Goal: Obtain resource: Obtain resource

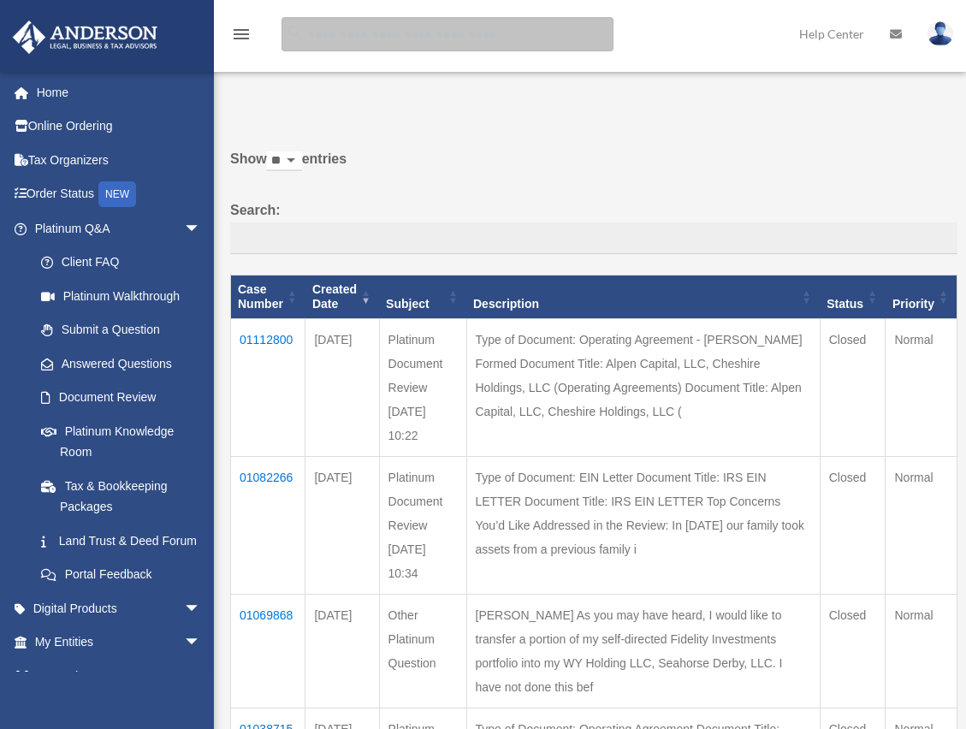
click at [342, 34] on input "search" at bounding box center [448, 34] width 332 height 34
type input "*"
type input "**********"
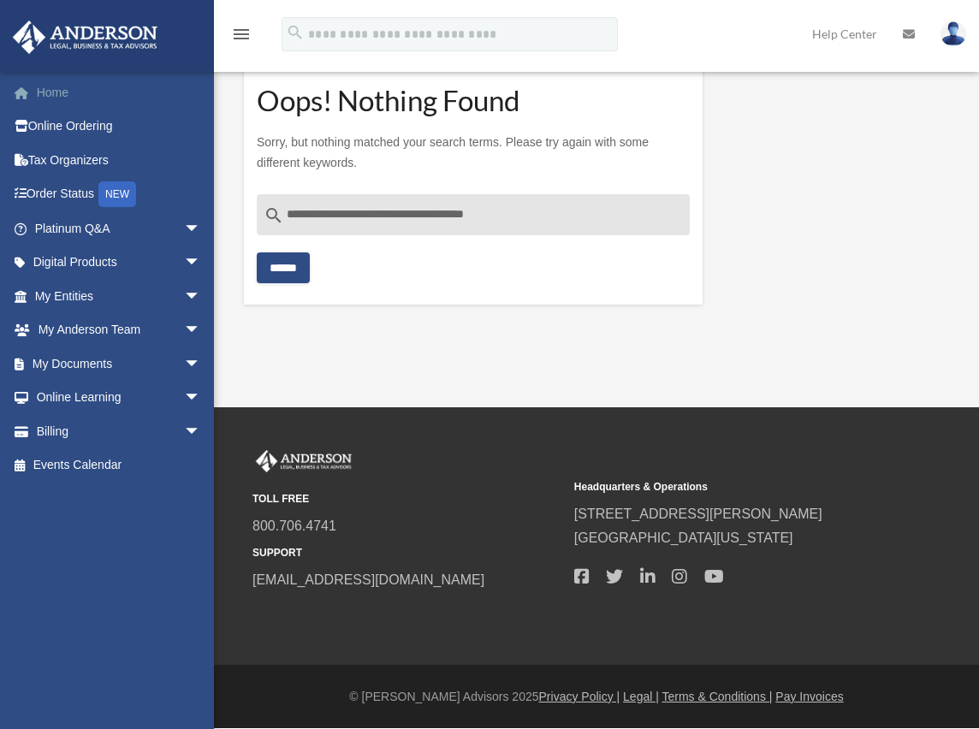
click at [35, 94] on span at bounding box center [30, 93] width 13 height 12
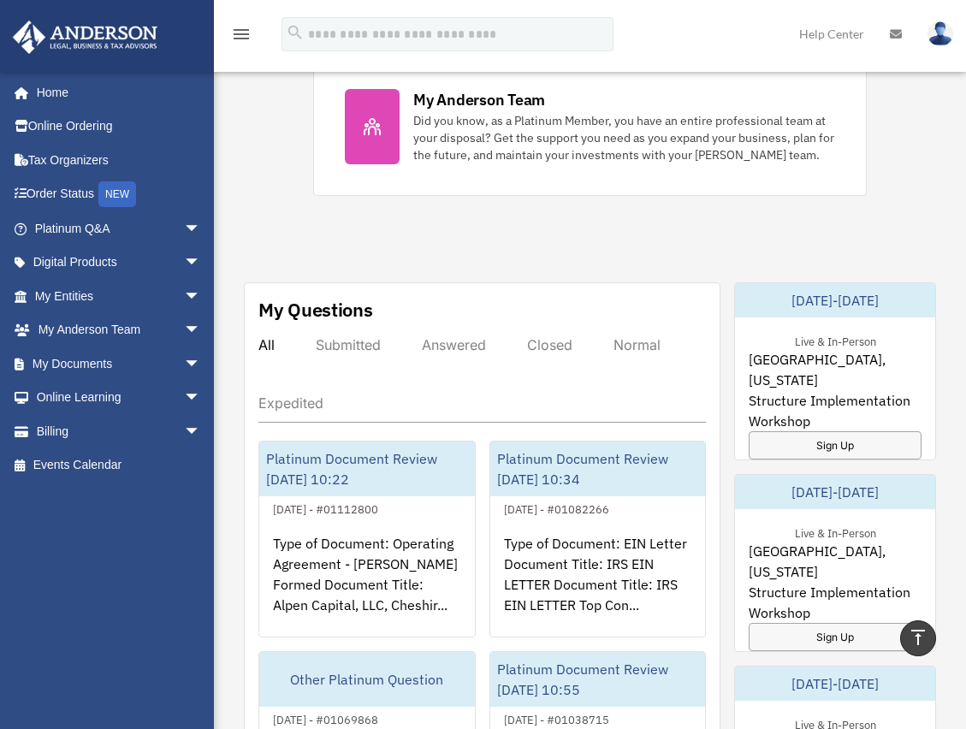
scroll to position [856, 0]
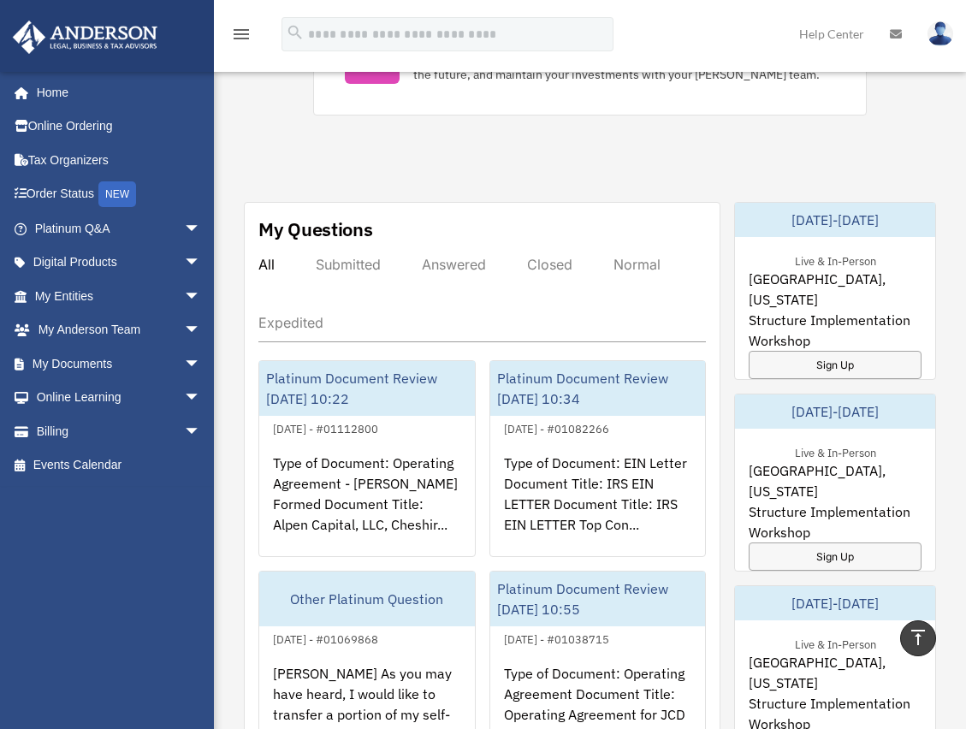
click at [358, 271] on div "Submitted" at bounding box center [348, 264] width 65 height 17
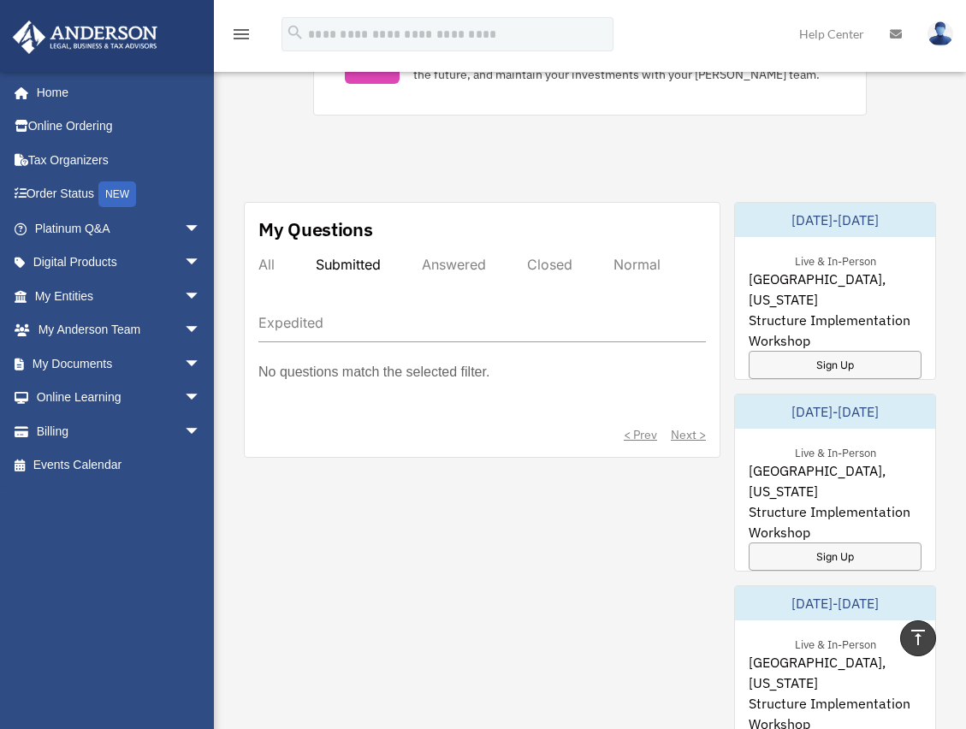
click at [468, 265] on div "Answered" at bounding box center [454, 264] width 64 height 17
click at [264, 258] on div "All" at bounding box center [266, 264] width 16 height 17
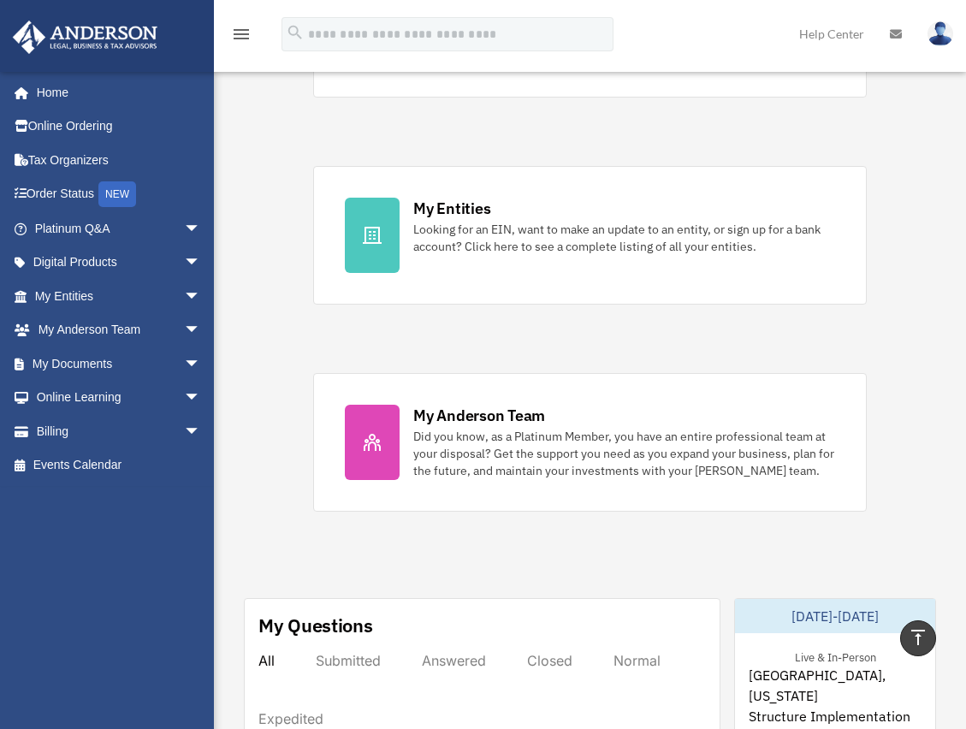
scroll to position [428, 0]
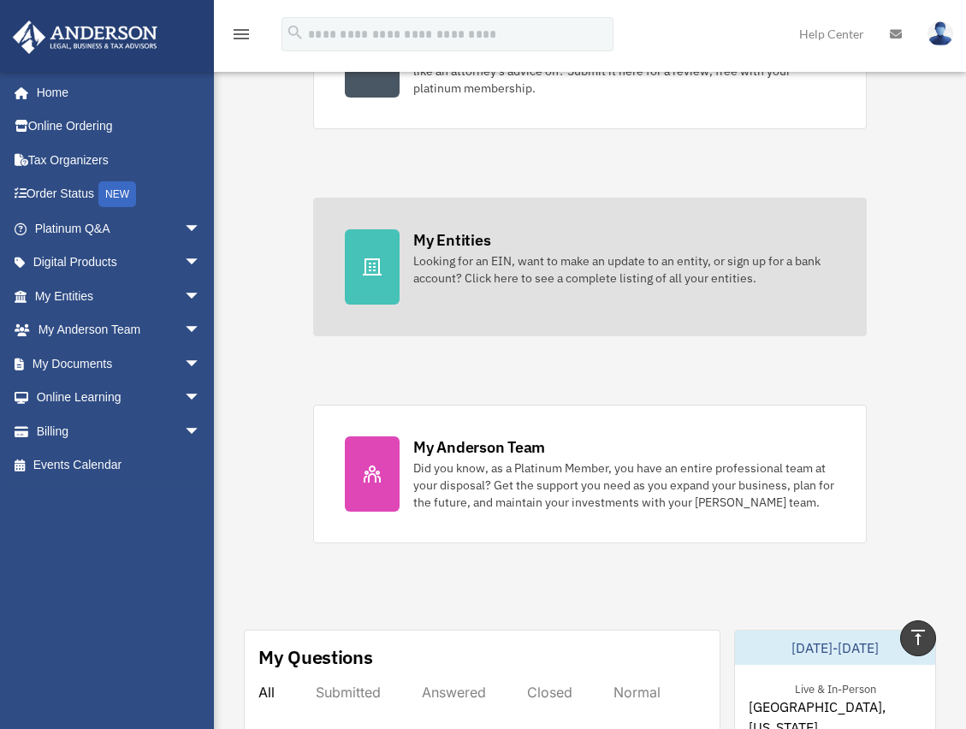
click at [625, 256] on div "Looking for an EIN, want to make an update to an entity, or sign up for a bank …" at bounding box center [624, 269] width 422 height 34
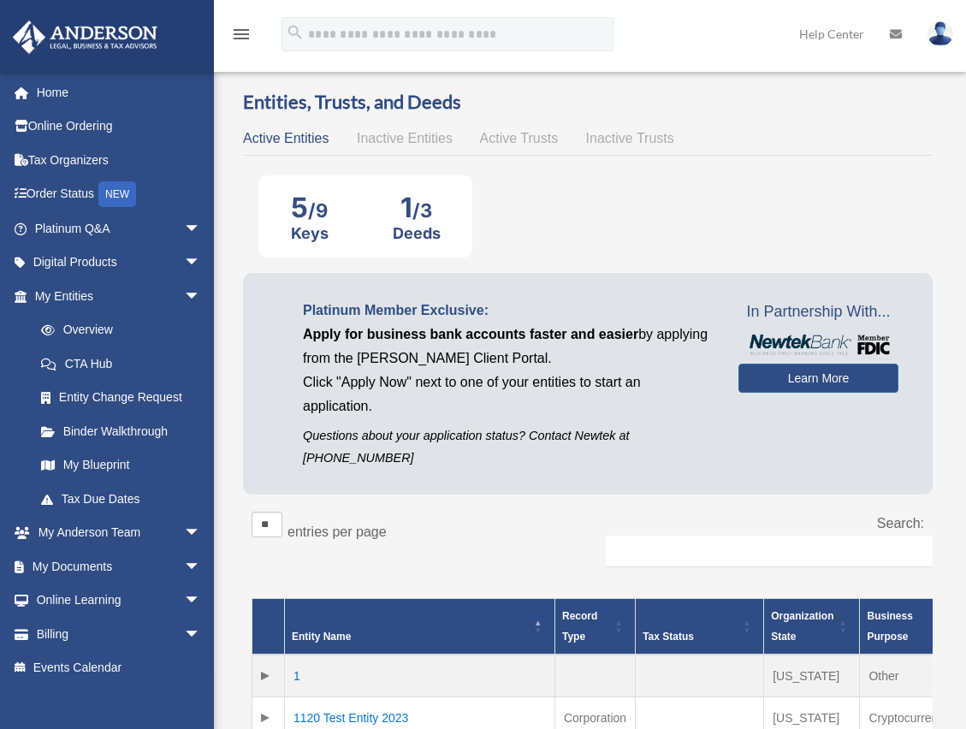
click at [527, 137] on span "Active Trusts" at bounding box center [519, 138] width 79 height 15
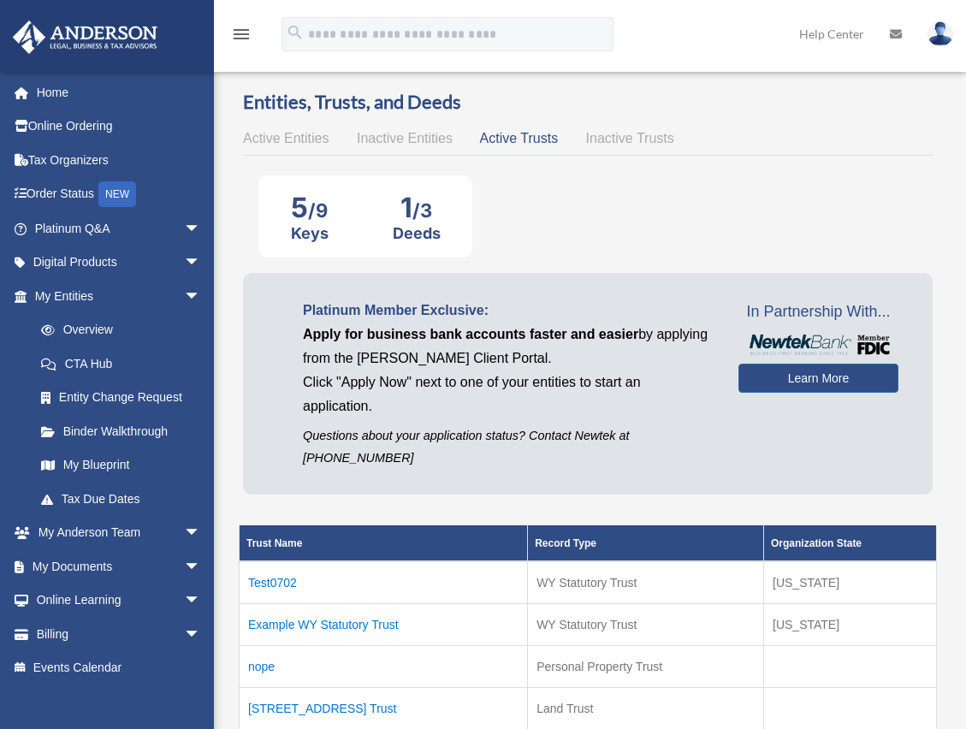
click at [401, 145] on span "Inactive Entities" at bounding box center [405, 138] width 96 height 15
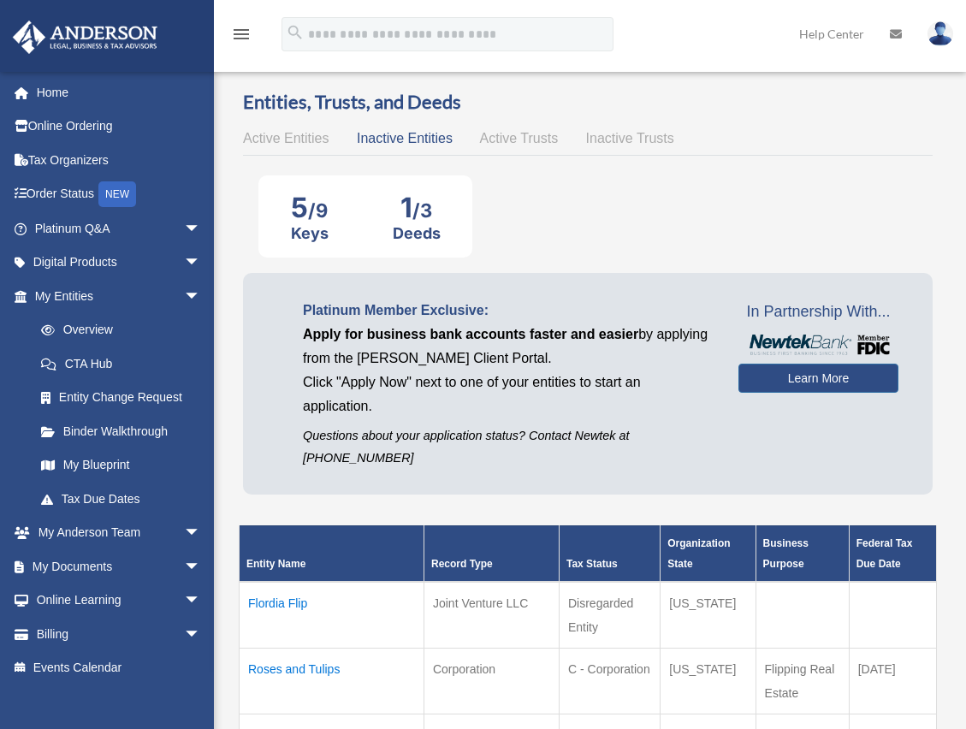
click at [281, 135] on span "Active Entities" at bounding box center [286, 138] width 86 height 15
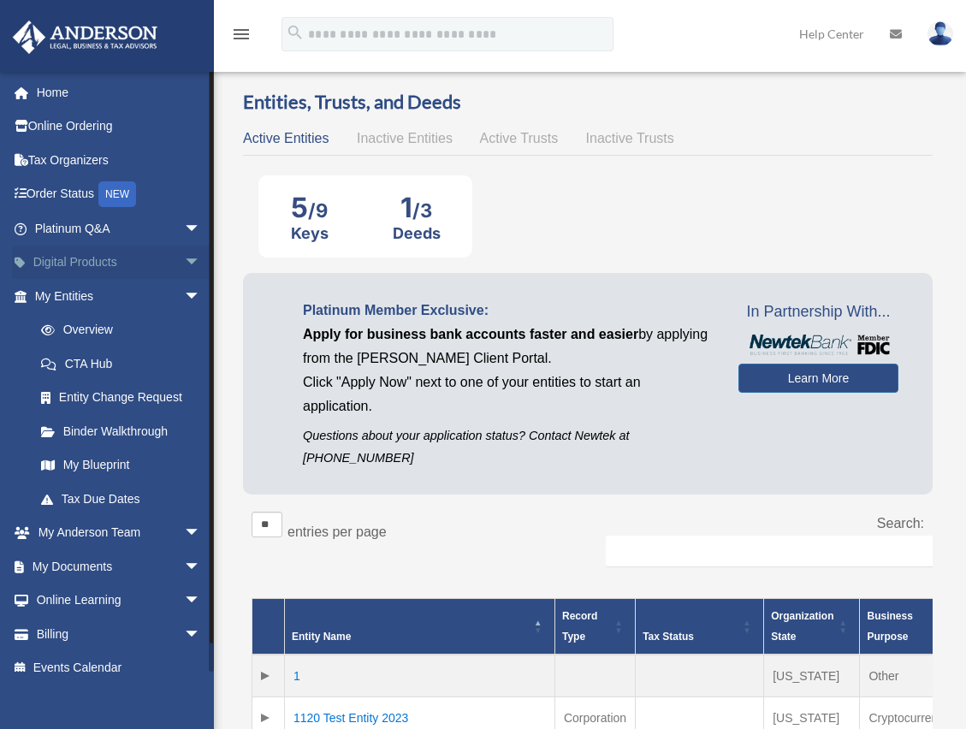
click at [99, 259] on link "Digital Products arrow_drop_down" at bounding box center [119, 263] width 215 height 34
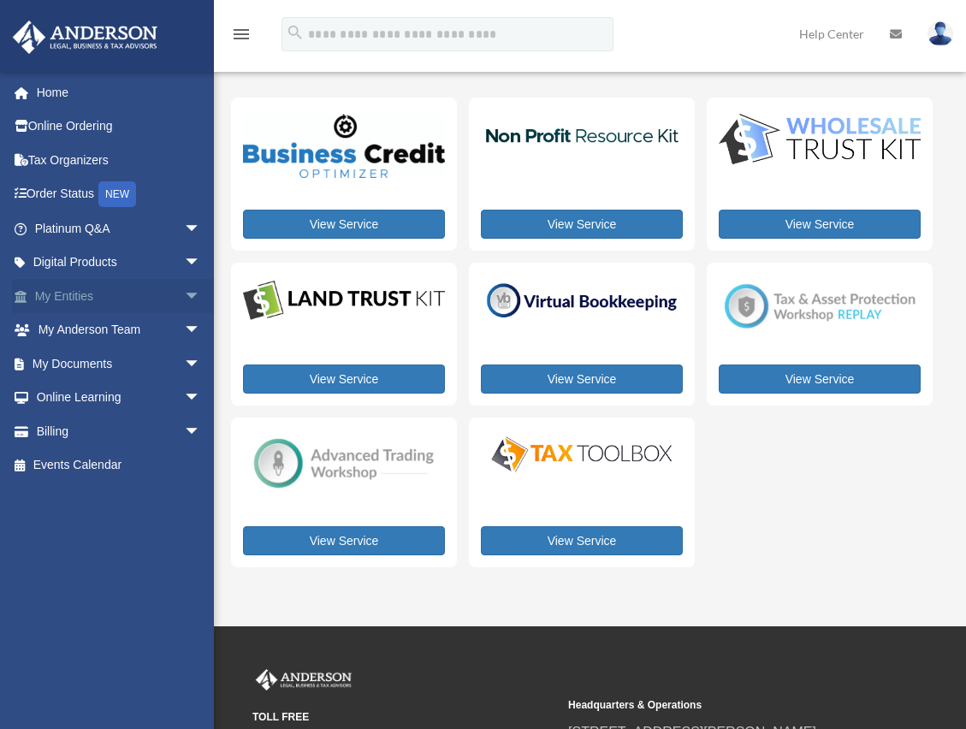
click at [91, 293] on link "My Entities arrow_drop_down" at bounding box center [119, 296] width 215 height 34
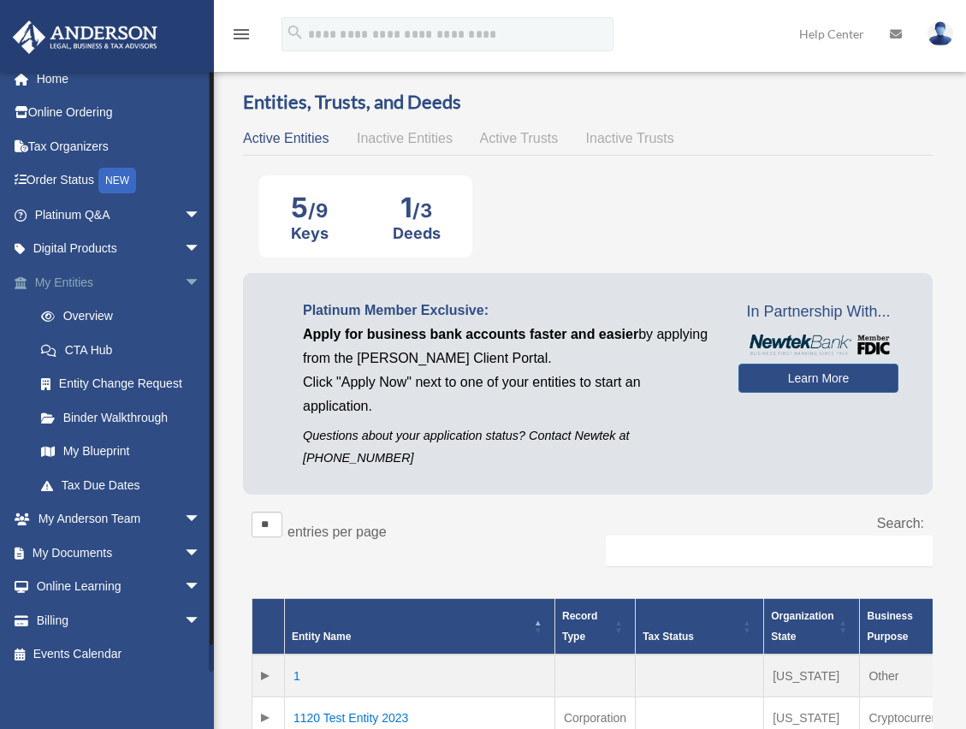
scroll to position [17, 0]
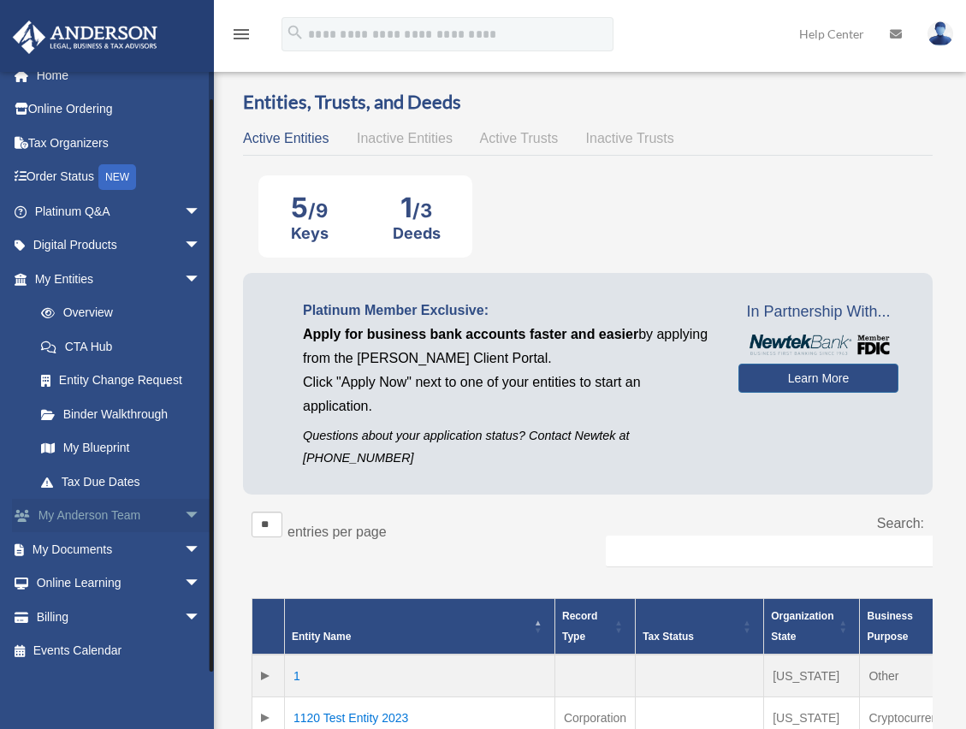
click at [134, 516] on link "My [PERSON_NAME] Team arrow_drop_down" at bounding box center [119, 516] width 215 height 34
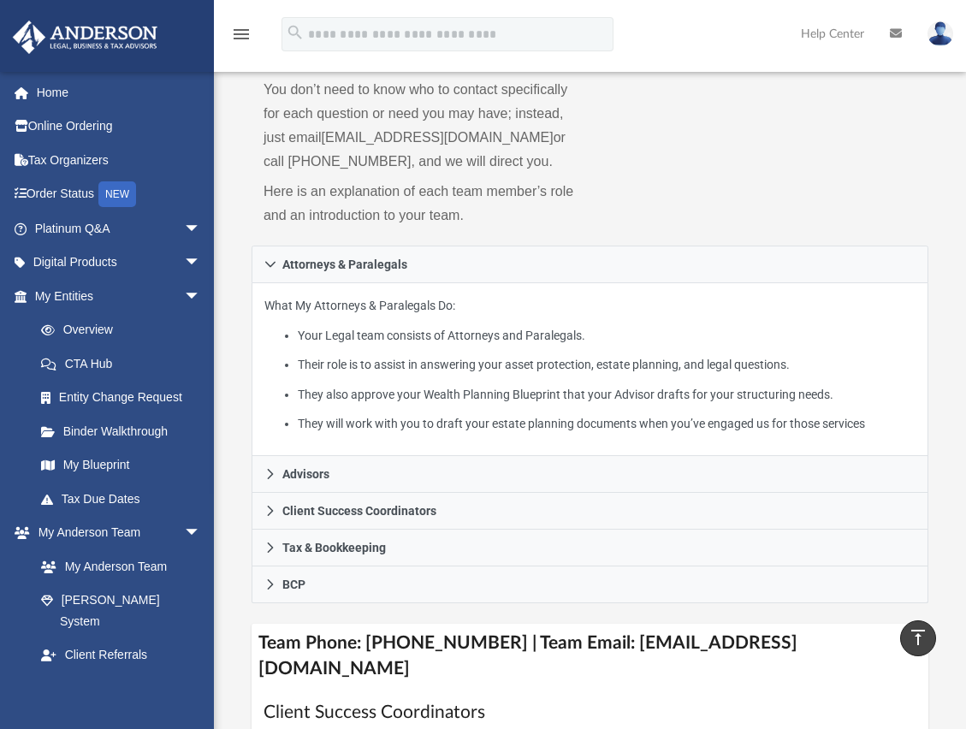
scroll to position [171, 0]
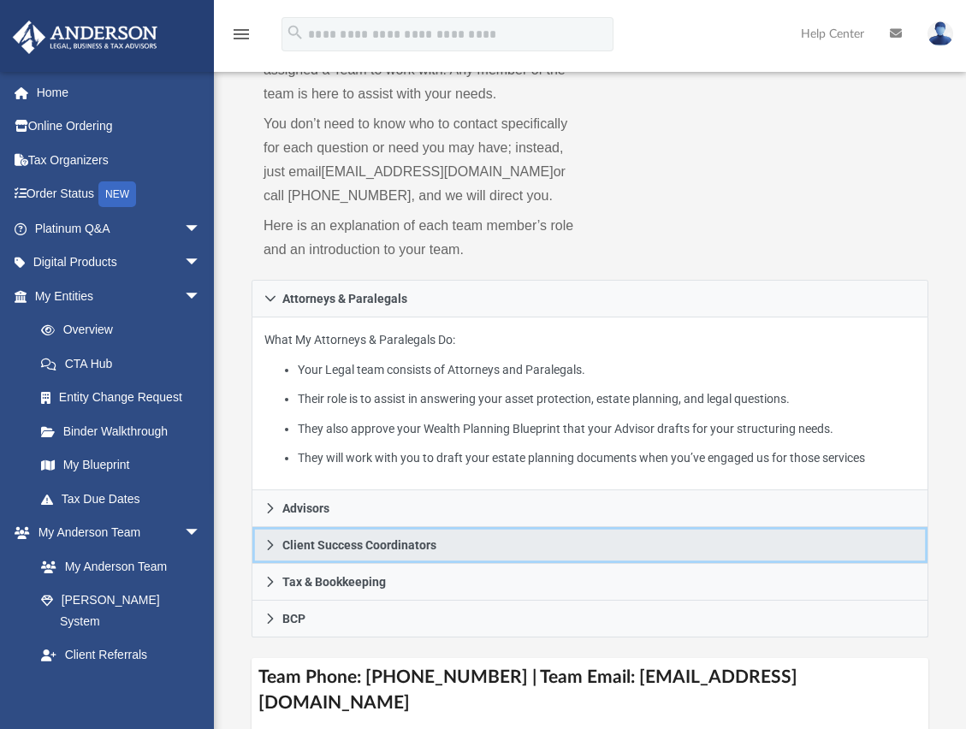
click at [264, 549] on icon at bounding box center [270, 545] width 12 height 12
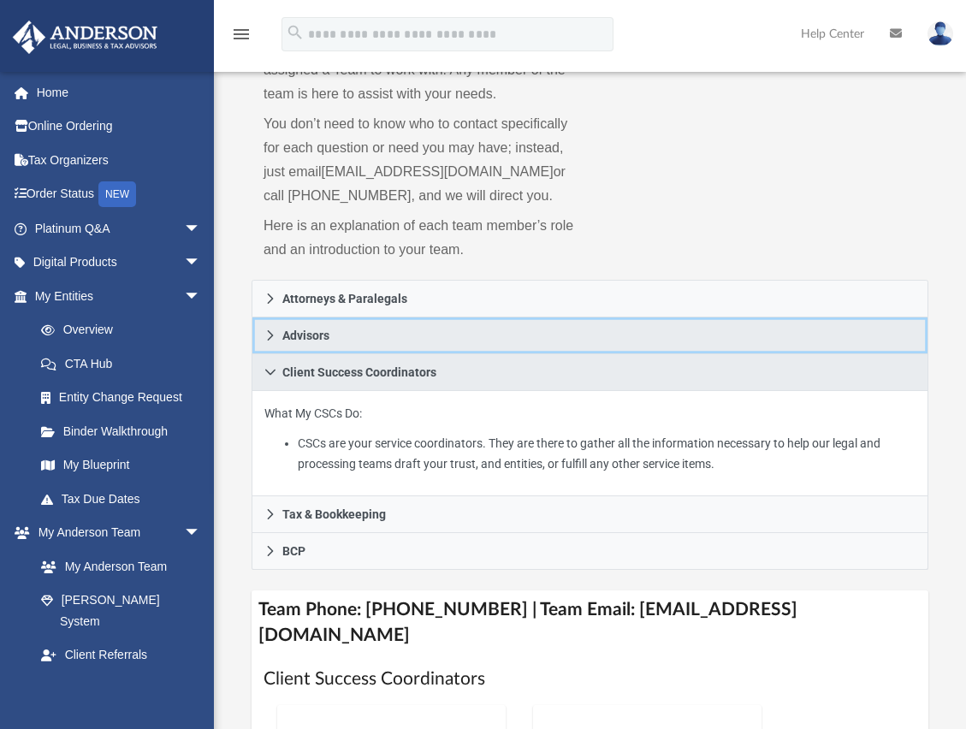
click at [259, 332] on link "Advisors" at bounding box center [590, 336] width 677 height 37
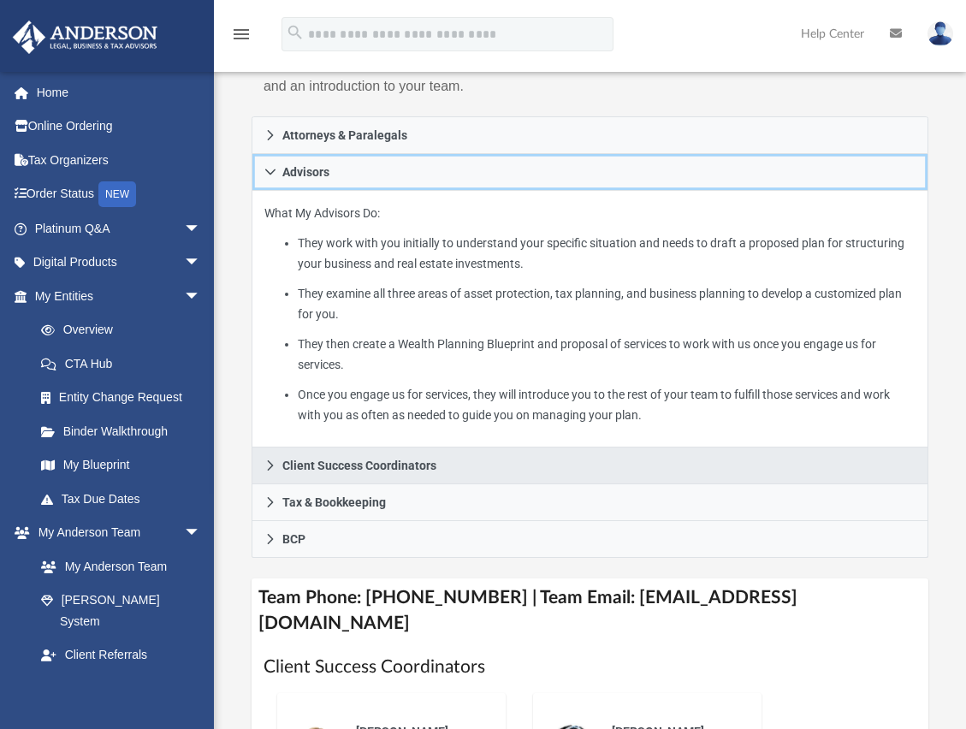
scroll to position [342, 0]
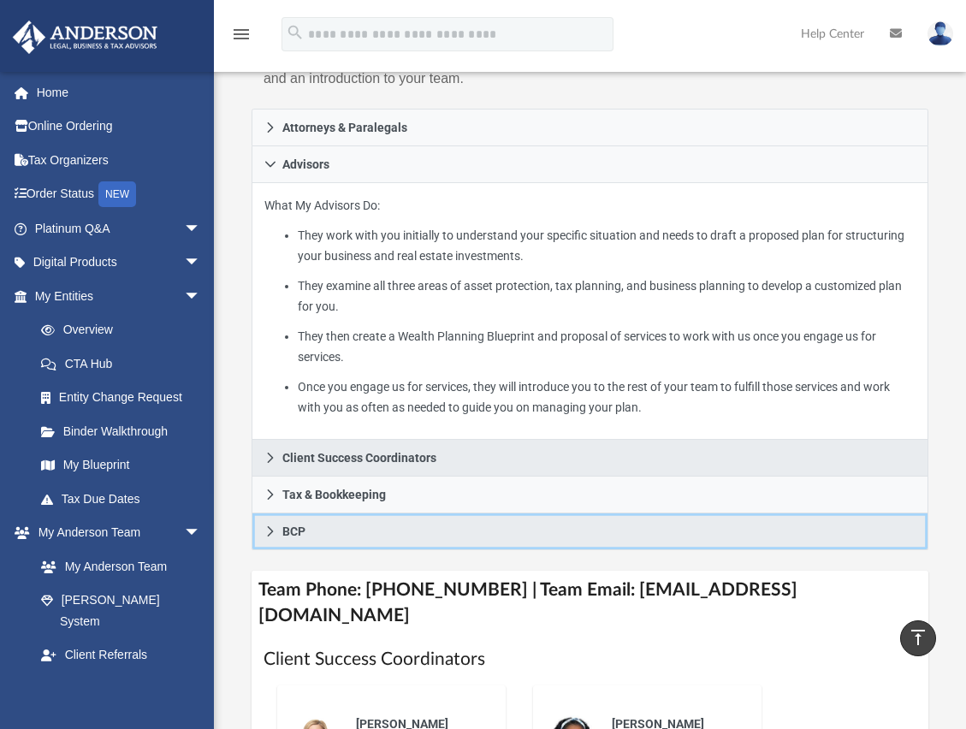
click at [266, 541] on link "BCP" at bounding box center [590, 532] width 677 height 37
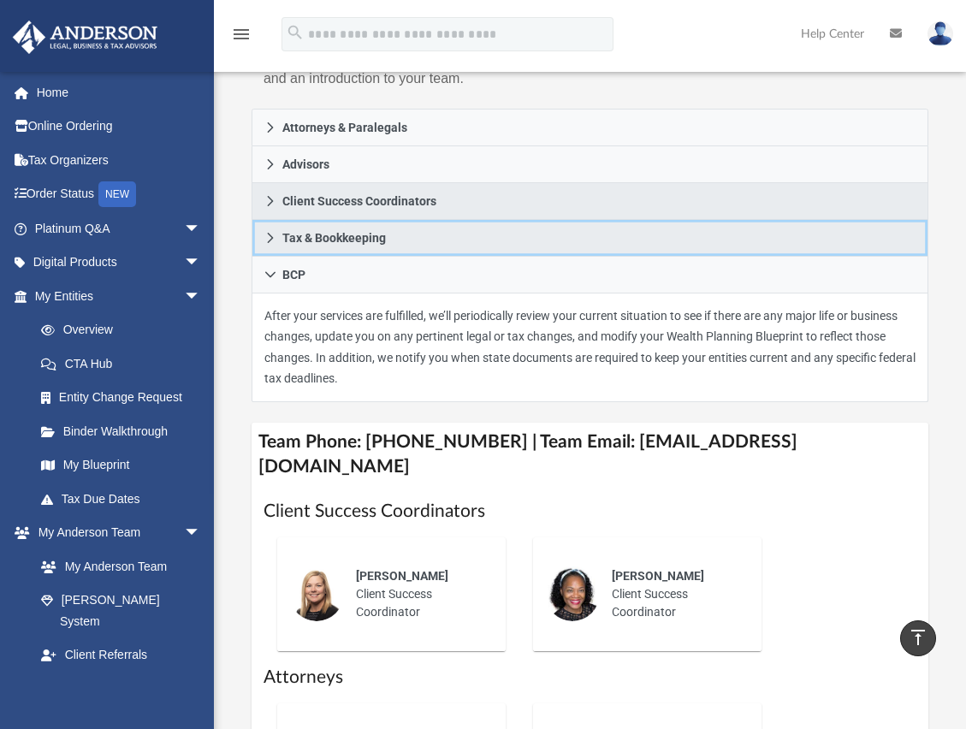
click at [275, 242] on icon at bounding box center [270, 238] width 12 height 12
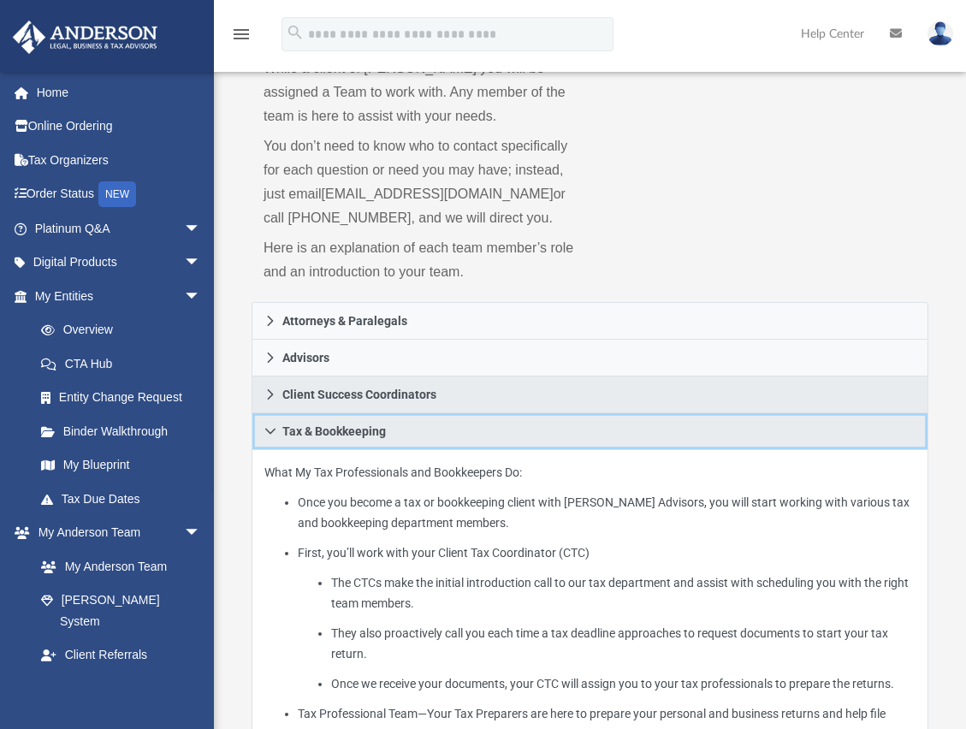
scroll to position [171, 0]
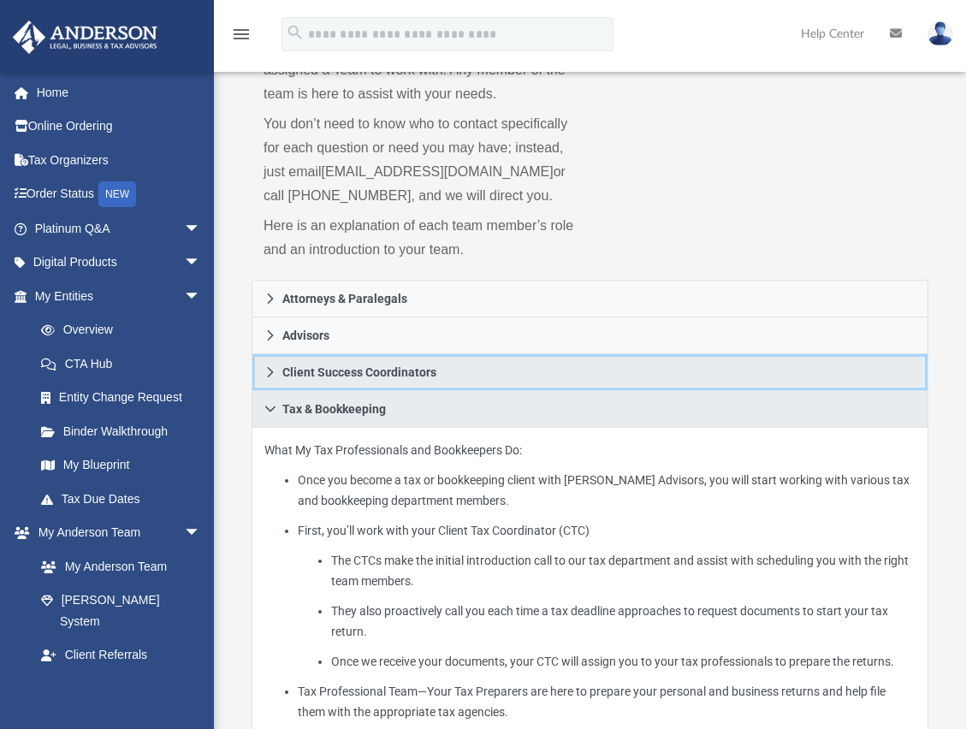
click at [293, 378] on span "Client Success Coordinators" at bounding box center [359, 372] width 154 height 12
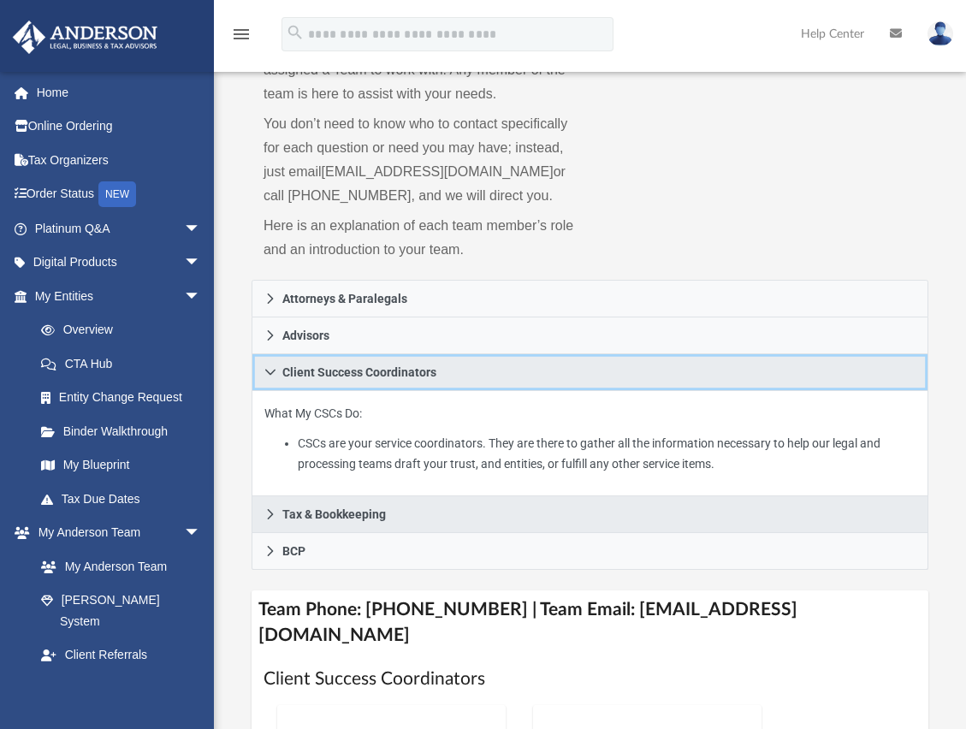
scroll to position [0, 0]
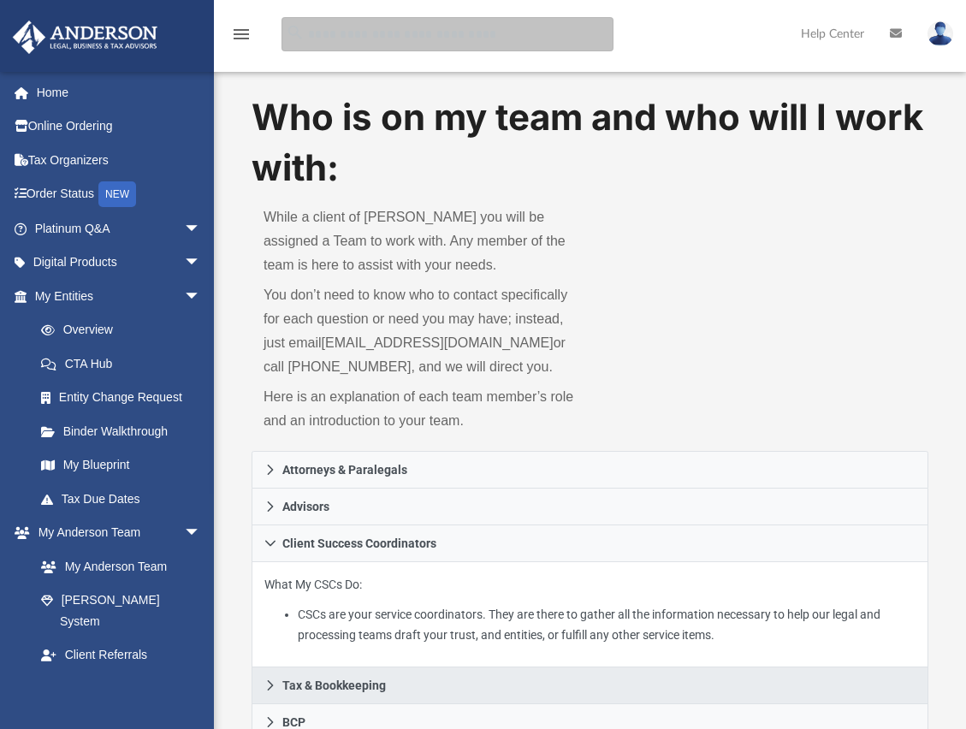
click at [333, 32] on input "search" at bounding box center [448, 34] width 332 height 34
type input "**********"
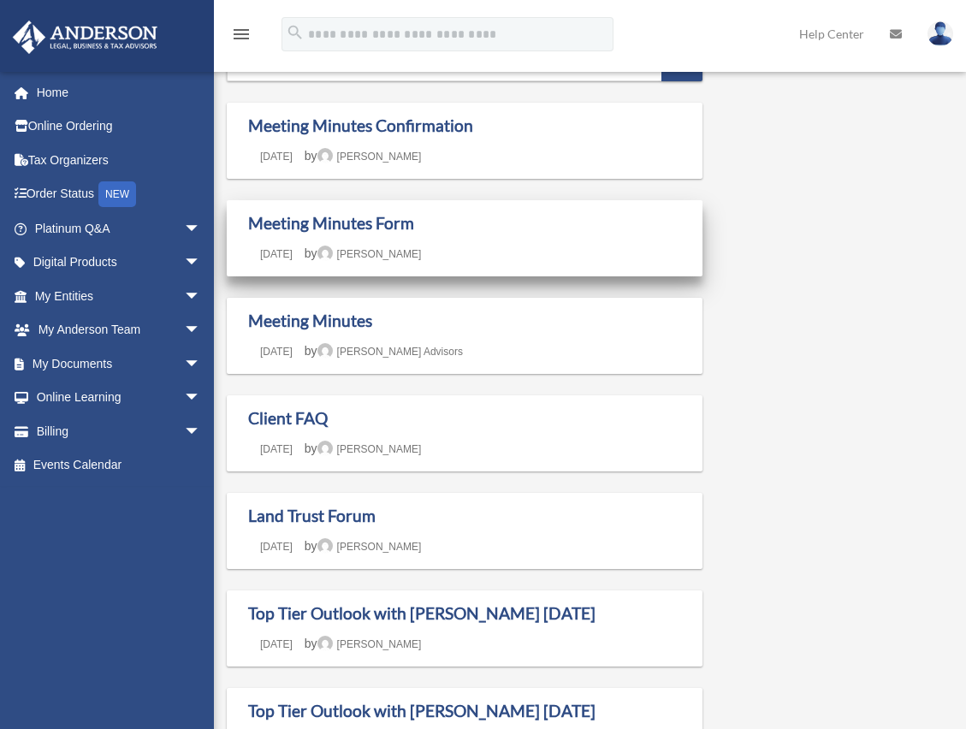
click at [315, 234] on h1 "Meeting Minutes Form" at bounding box center [464, 223] width 433 height 21
click at [371, 221] on link "Meeting Minutes Form" at bounding box center [331, 223] width 166 height 20
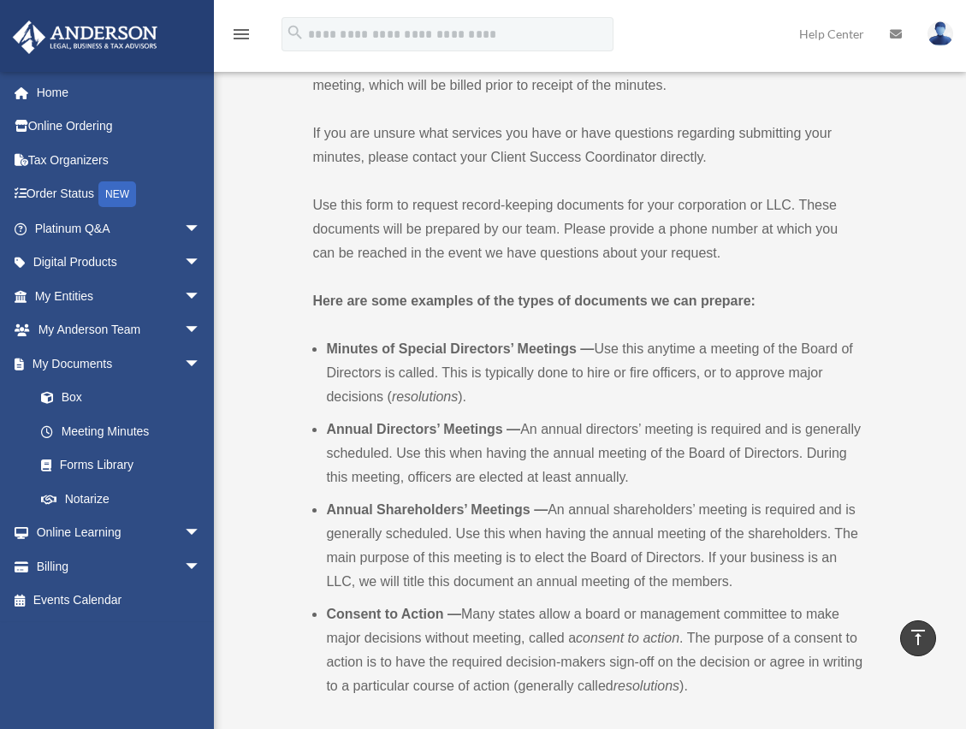
scroll to position [428, 0]
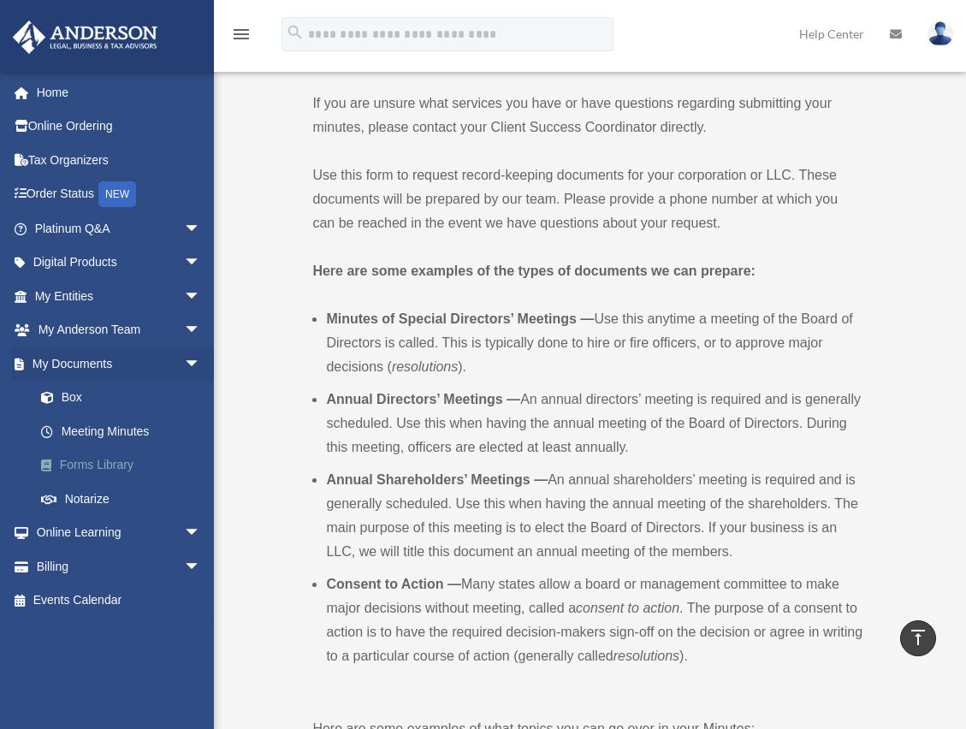
click at [95, 460] on link "Forms Library" at bounding box center [125, 465] width 203 height 34
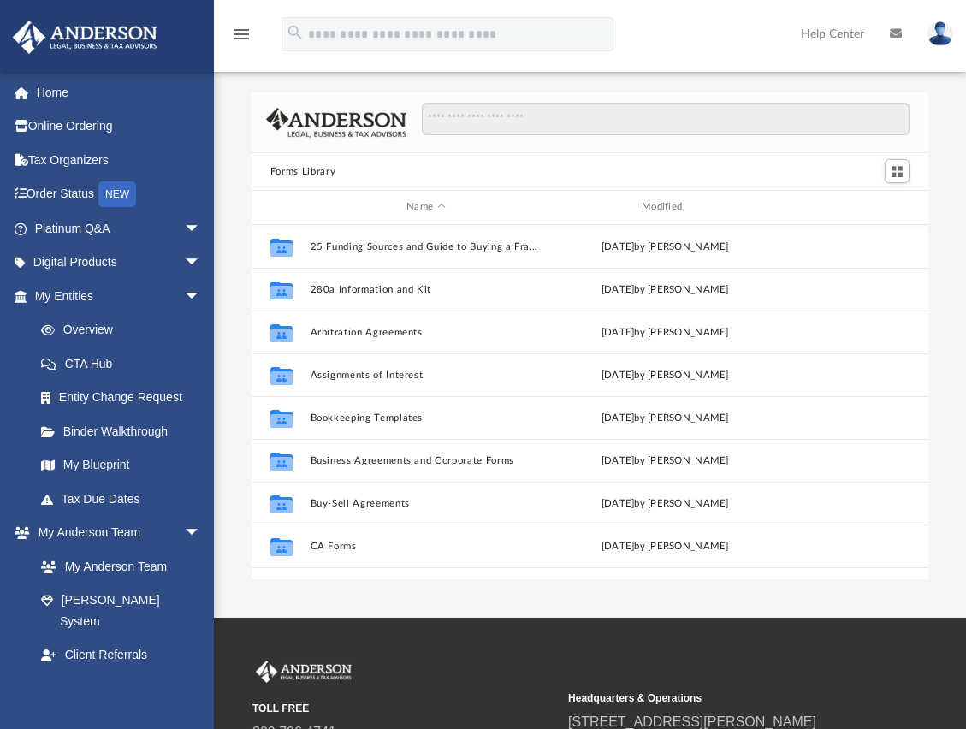
scroll to position [377, 664]
click at [544, 116] on input "Search files and folders" at bounding box center [666, 119] width 488 height 33
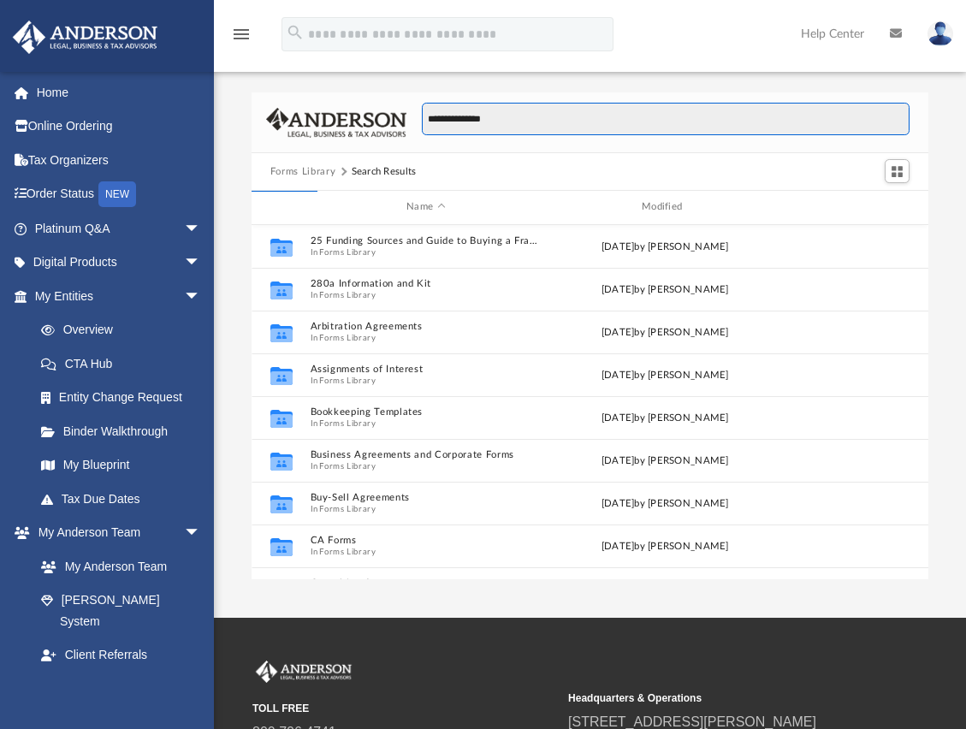
type input "**********"
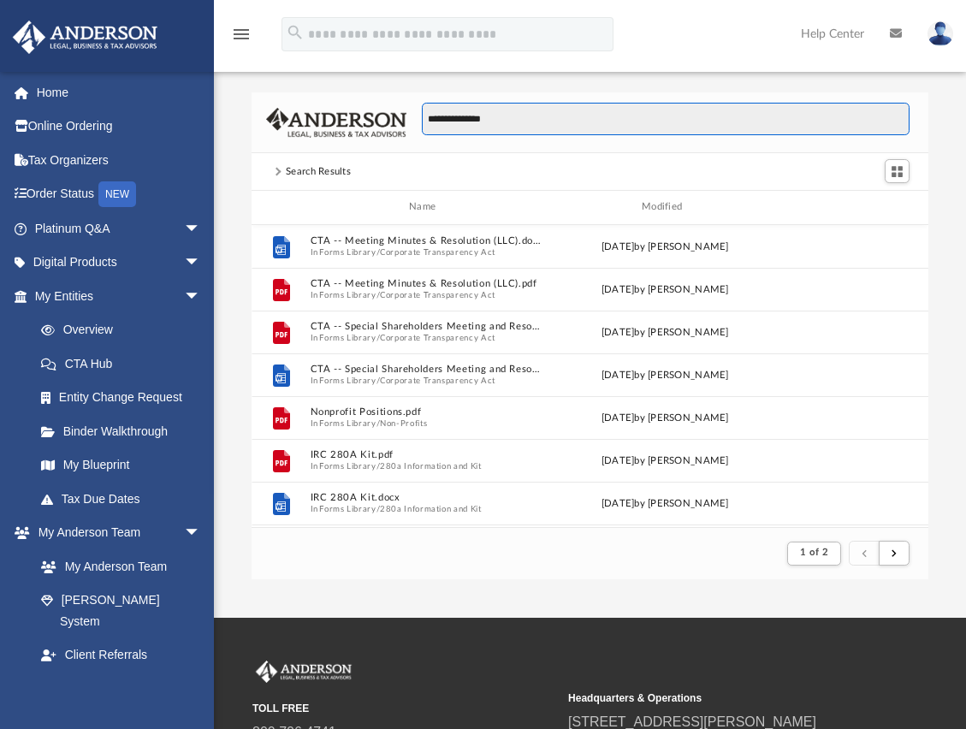
scroll to position [324, 664]
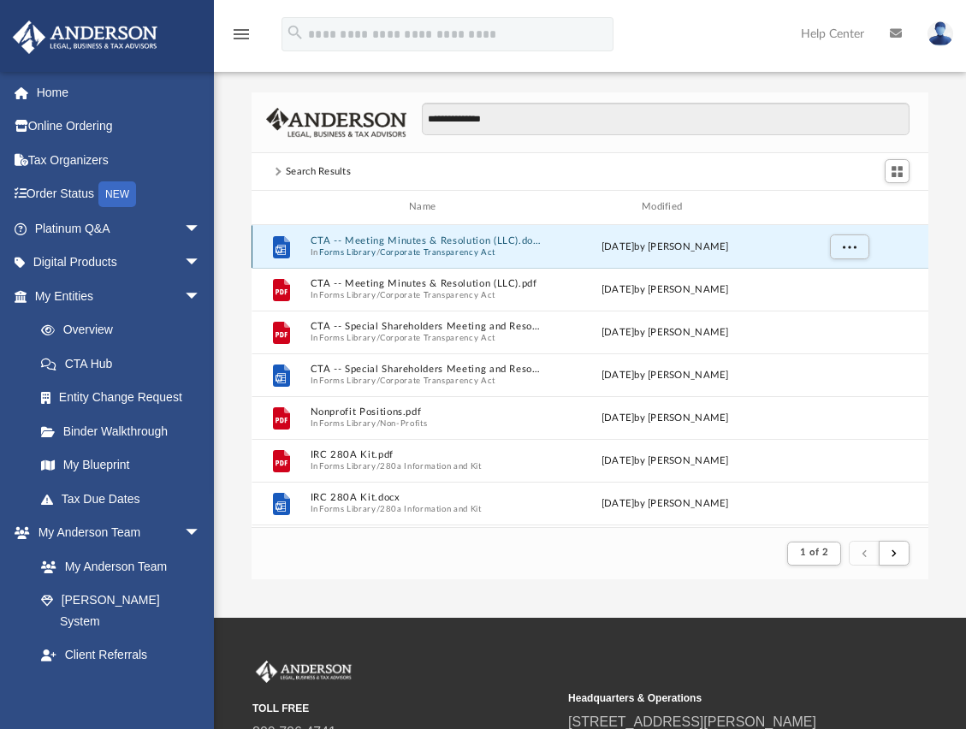
click at [425, 238] on button "CTA -- Meeting Minutes & Resolution (LLC).docx" at bounding box center [426, 240] width 232 height 11
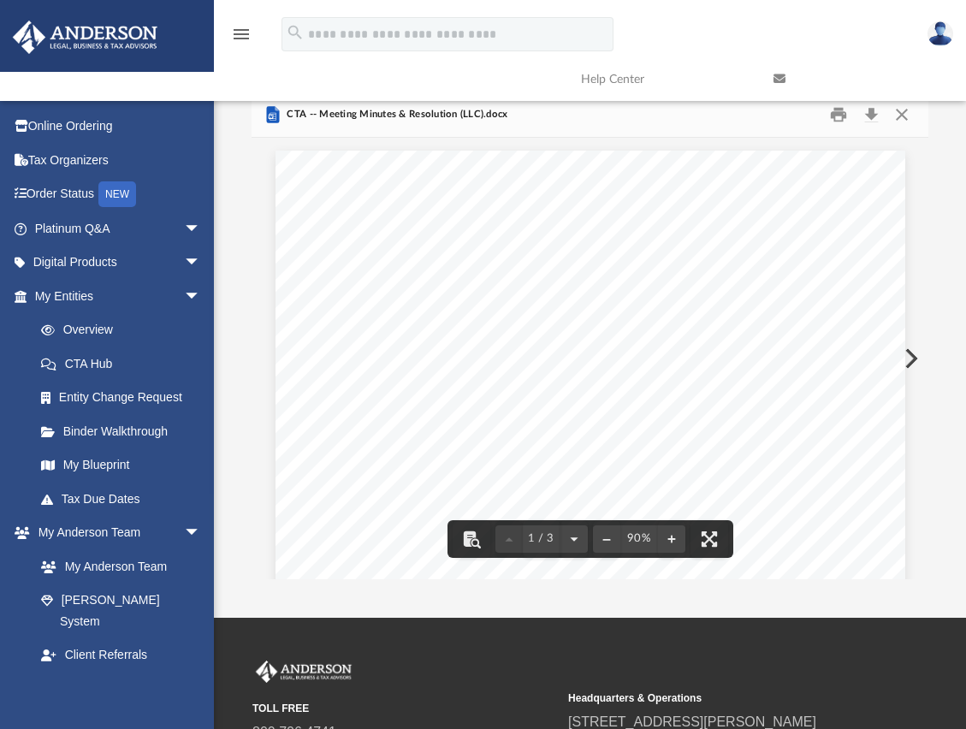
click at [899, 111] on link at bounding box center [857, 79] width 193 height 68
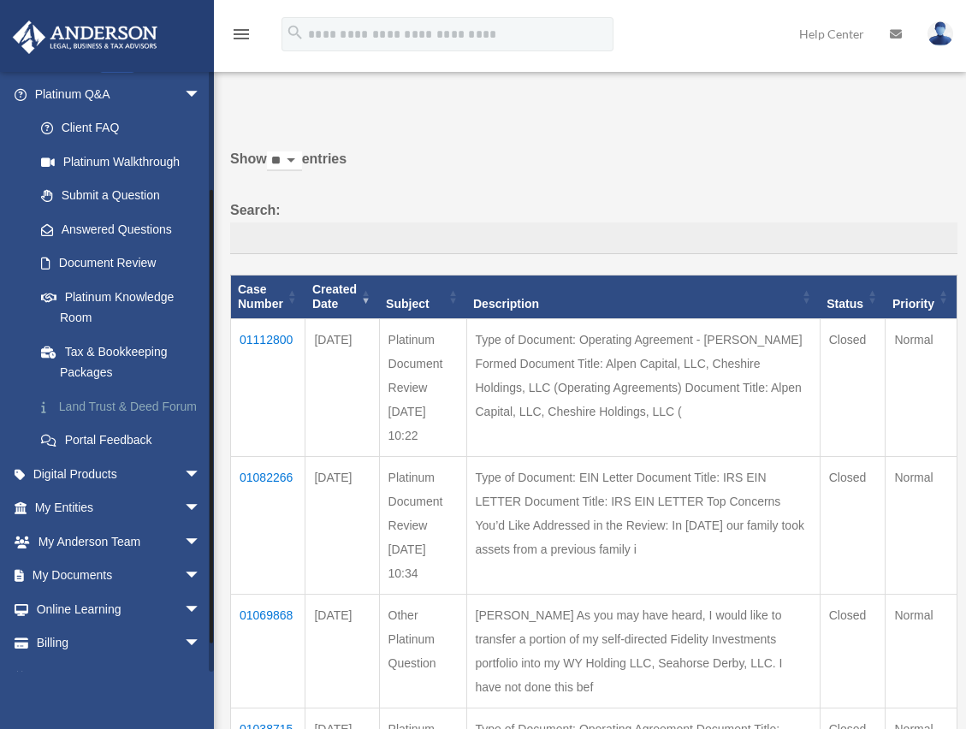
scroll to position [181, 0]
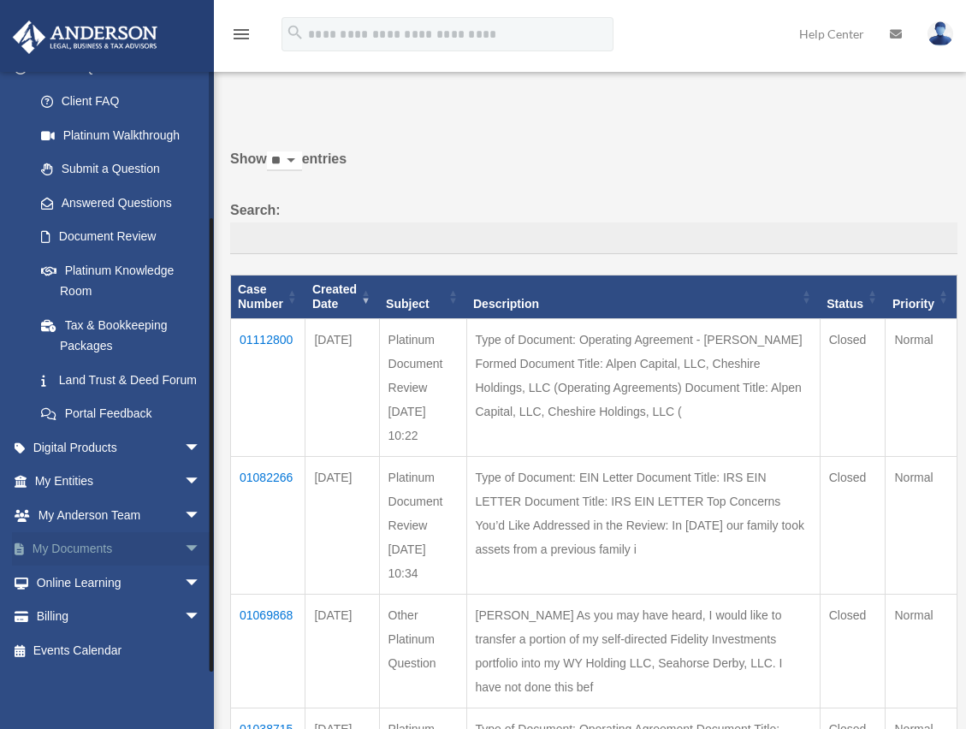
click at [130, 546] on link "My Documents arrow_drop_down" at bounding box center [119, 549] width 215 height 34
click at [184, 549] on span "arrow_drop_down" at bounding box center [201, 549] width 34 height 35
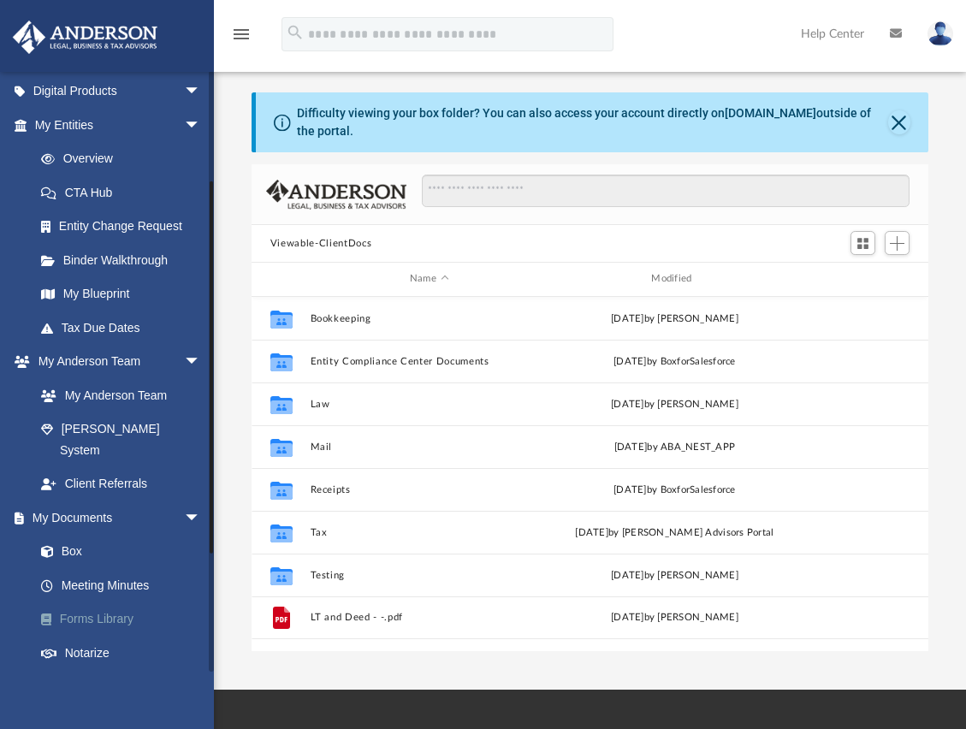
scroll to position [377, 664]
click at [105, 603] on link "Forms Library" at bounding box center [125, 620] width 203 height 34
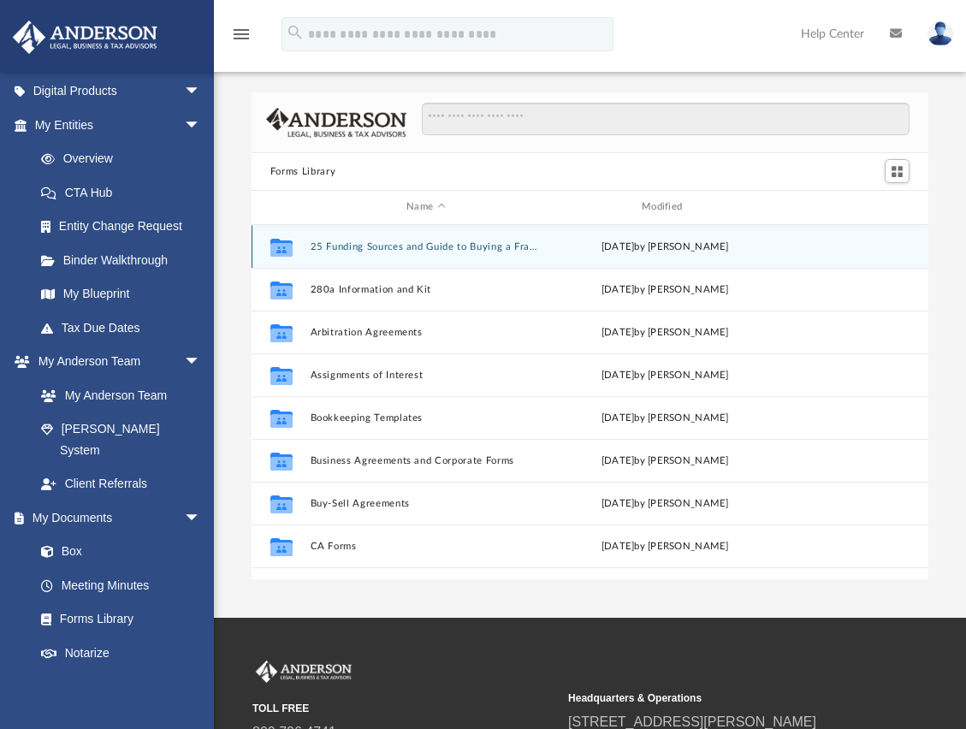
scroll to position [377, 664]
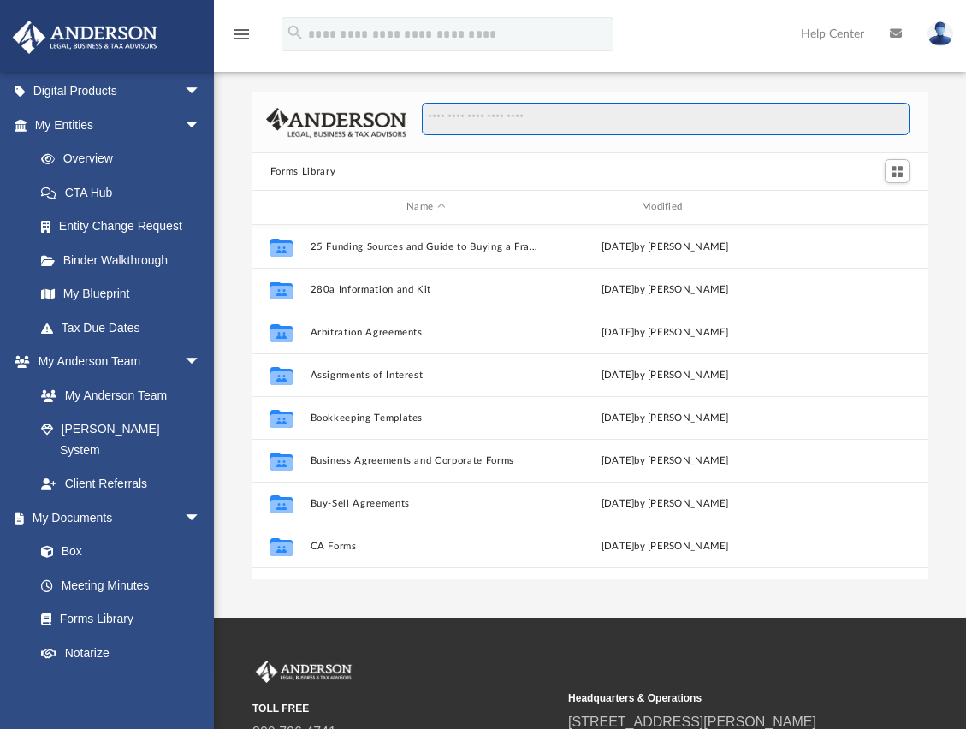
click at [449, 125] on input "Search files and folders" at bounding box center [666, 119] width 488 height 33
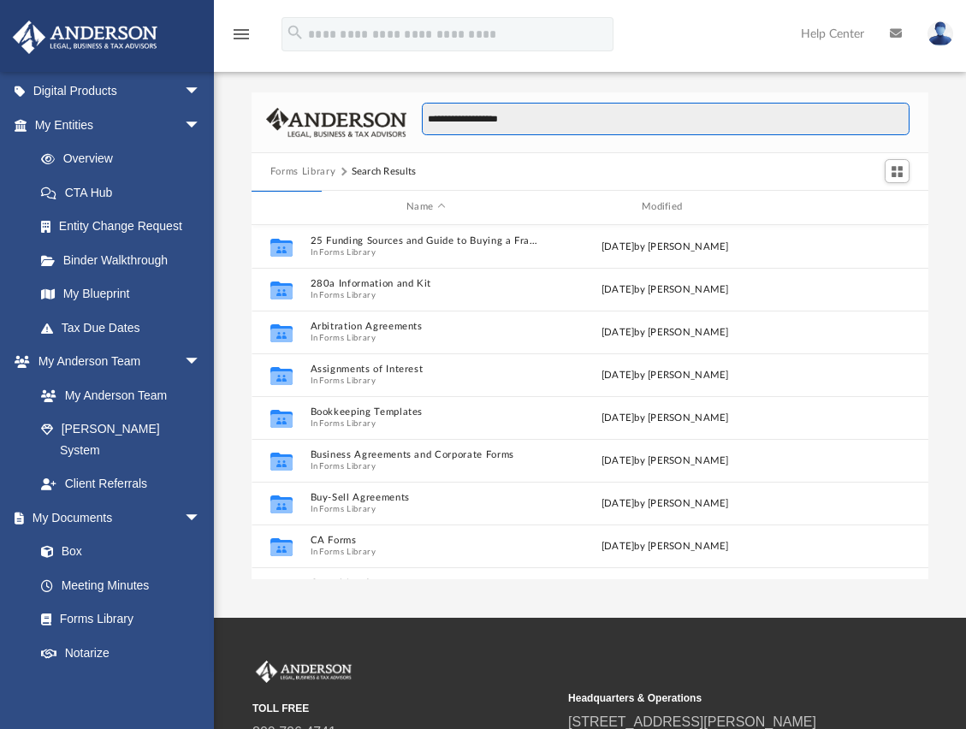
type input "**********"
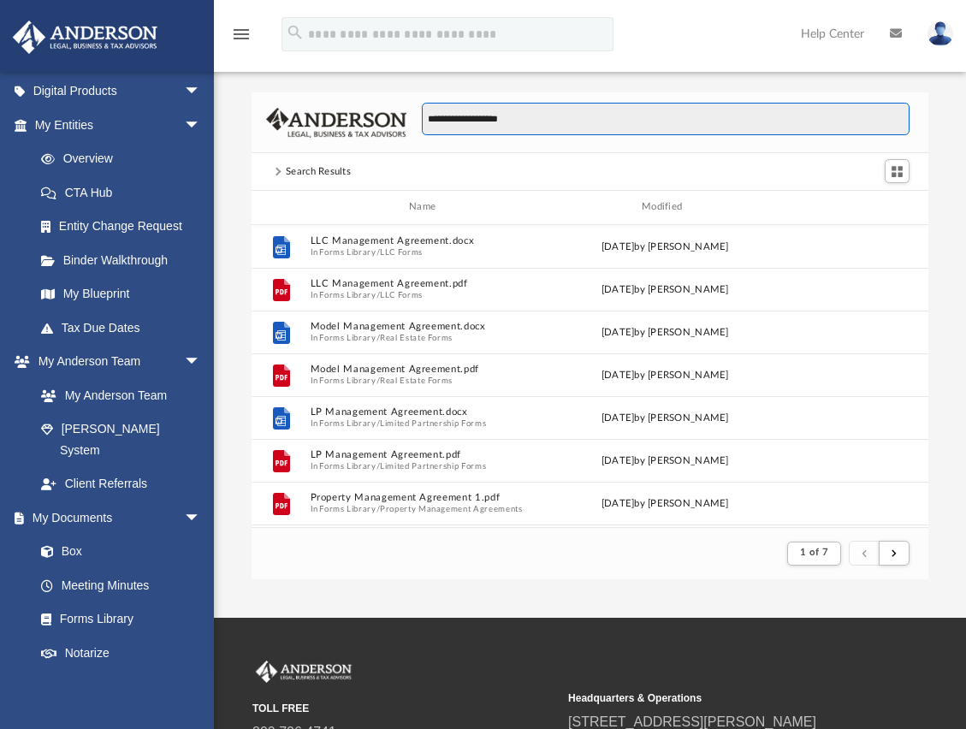
scroll to position [324, 664]
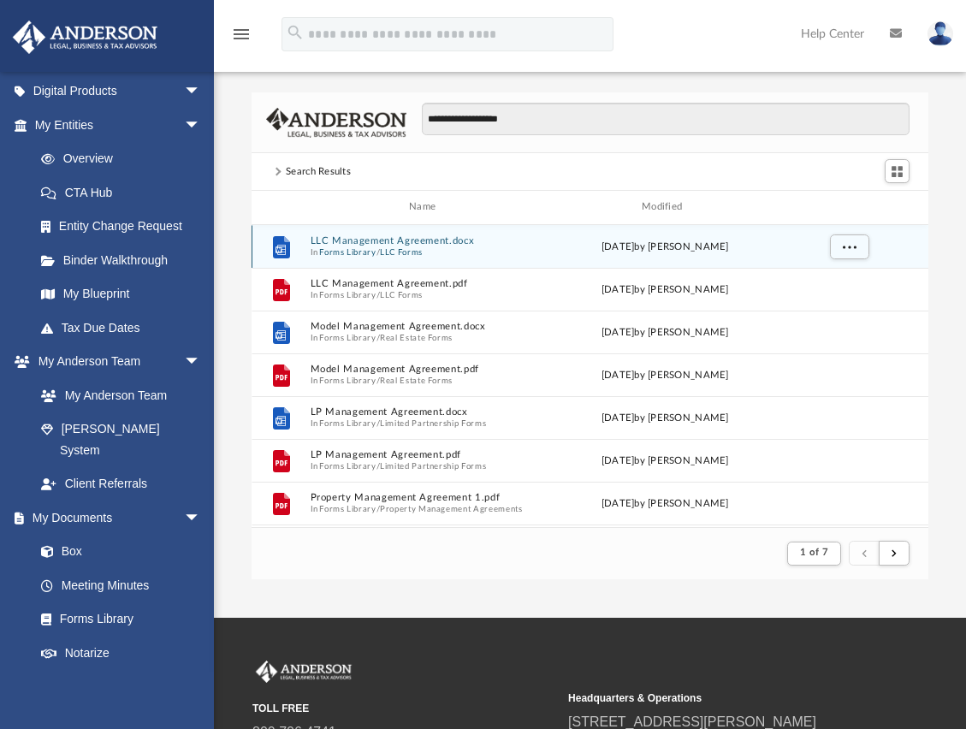
click at [405, 238] on button "LLC Management Agreement.docx" at bounding box center [426, 240] width 232 height 11
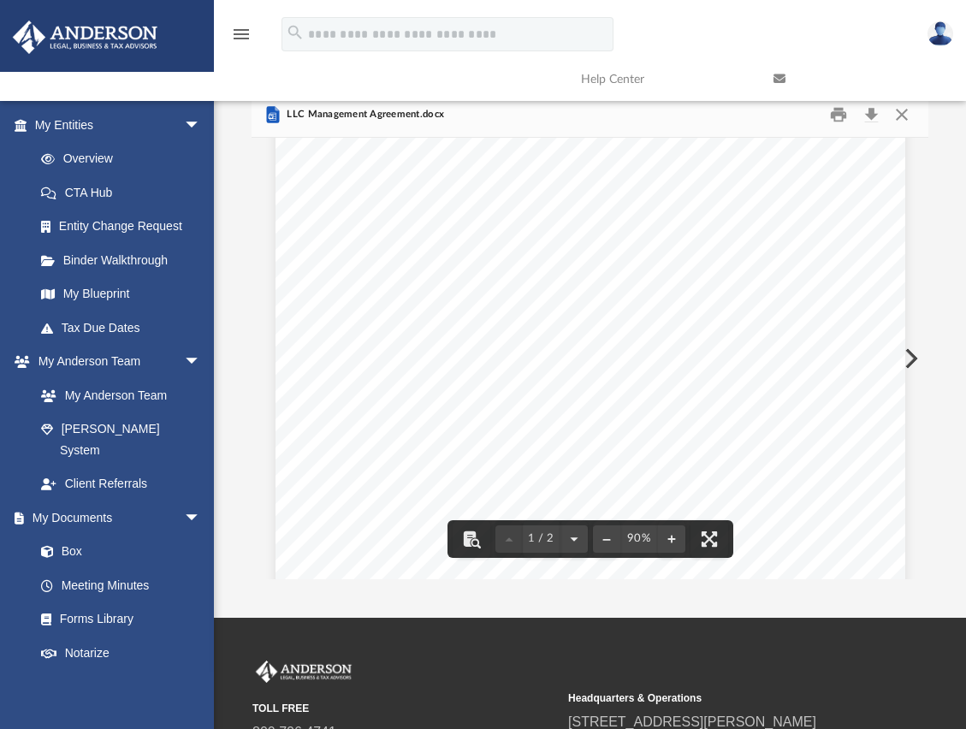
scroll to position [0, 0]
click at [901, 108] on link at bounding box center [857, 79] width 193 height 68
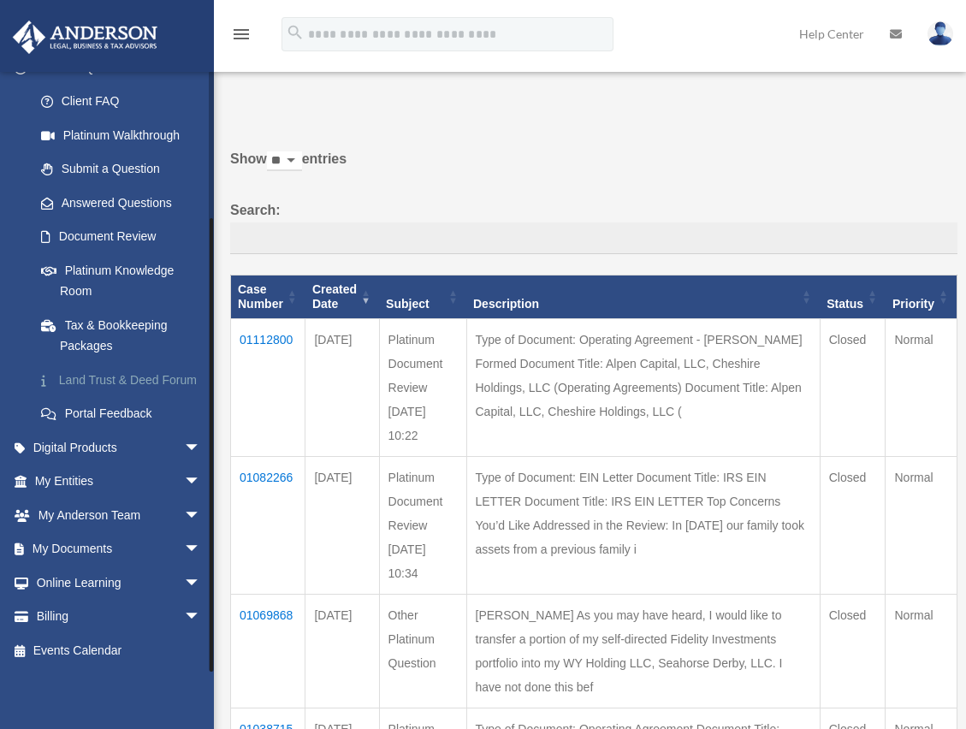
scroll to position [171, 0]
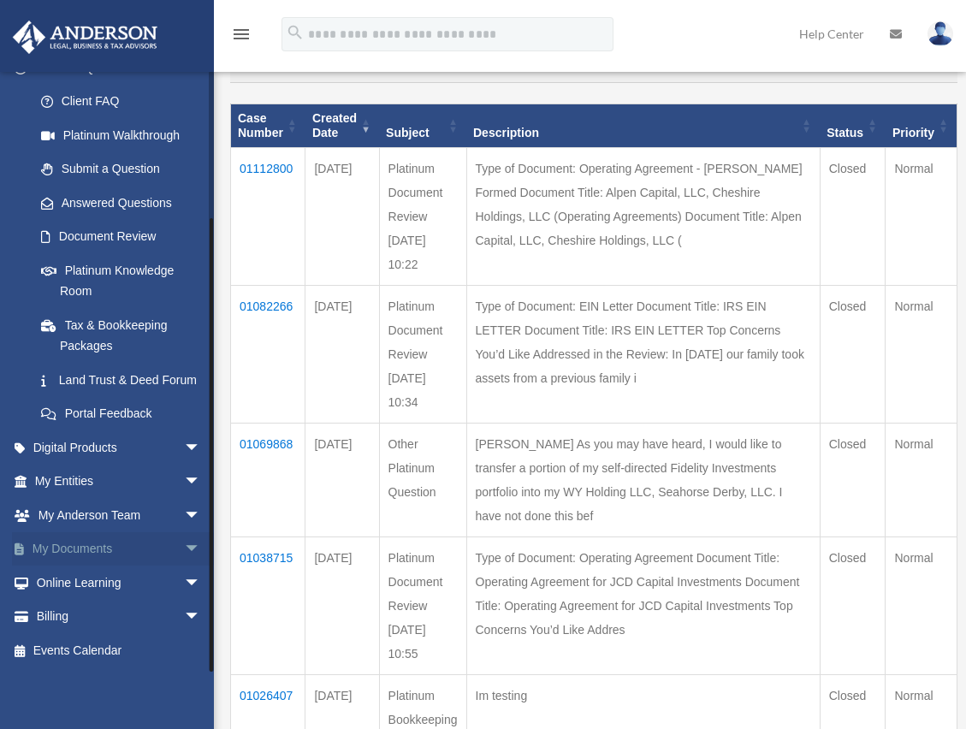
click at [157, 543] on link "My Documents arrow_drop_down" at bounding box center [119, 549] width 215 height 34
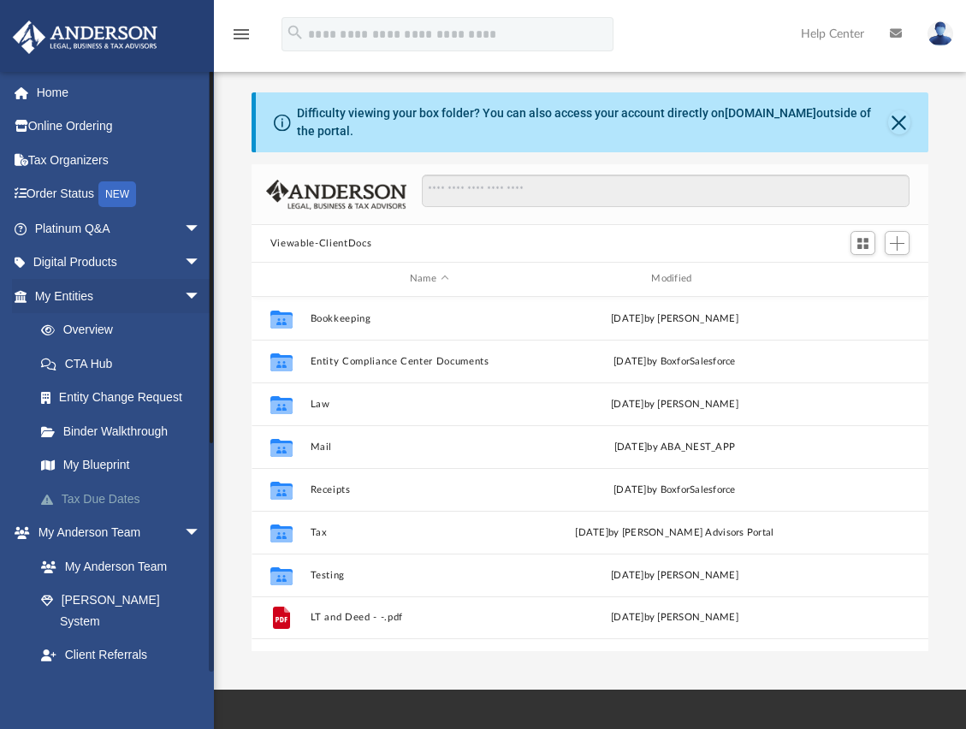
scroll to position [377, 664]
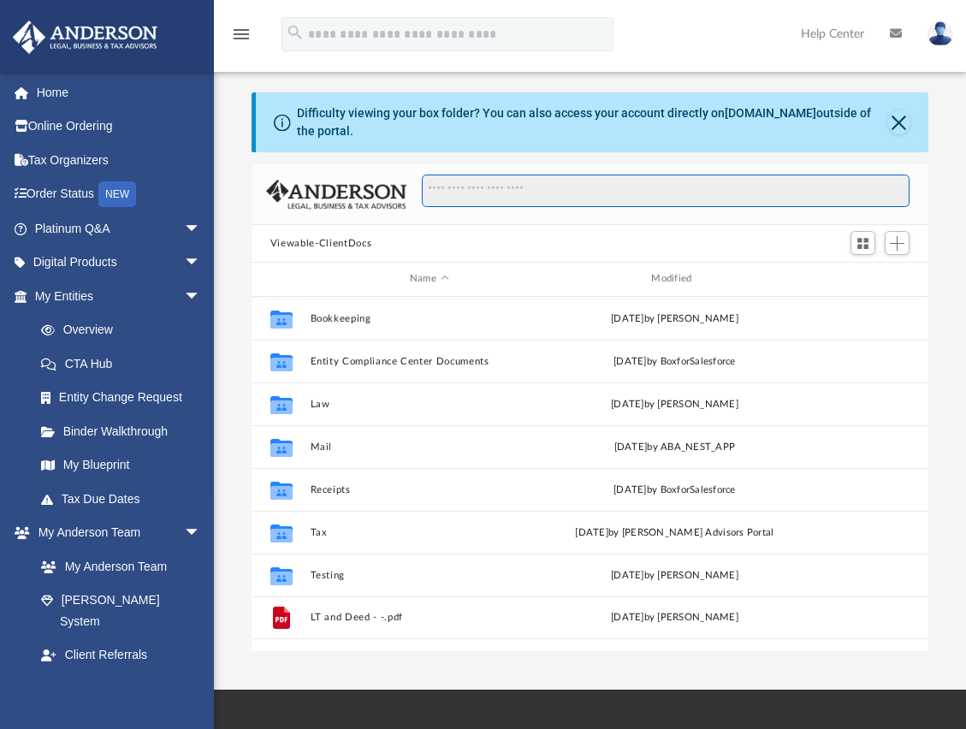
click at [478, 187] on input "Search files and folders" at bounding box center [666, 191] width 488 height 33
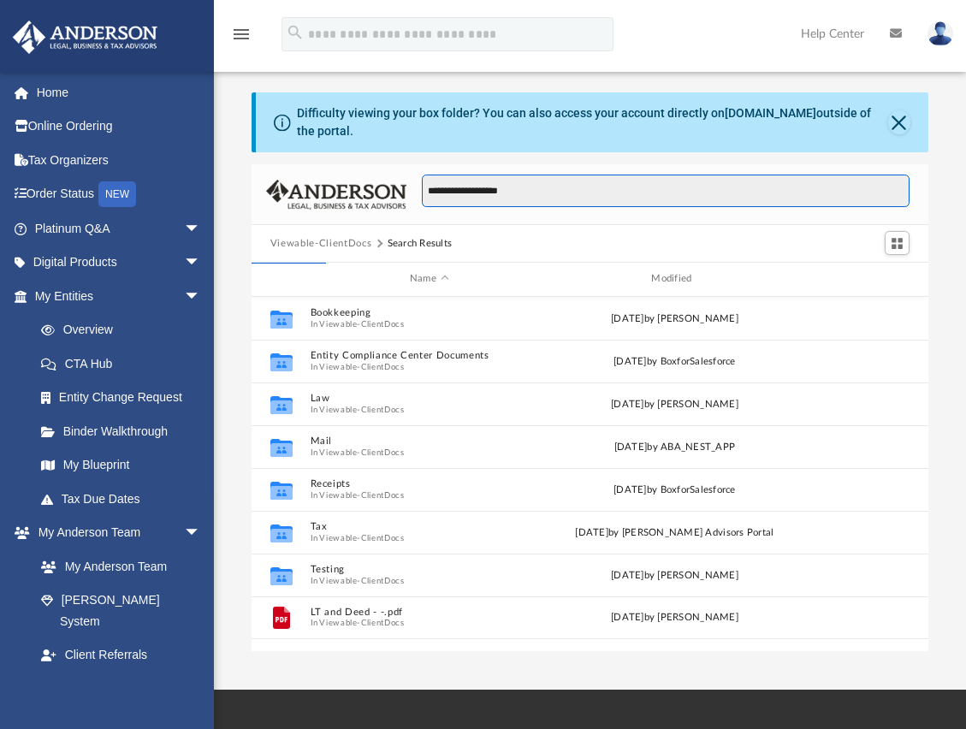
type input "**********"
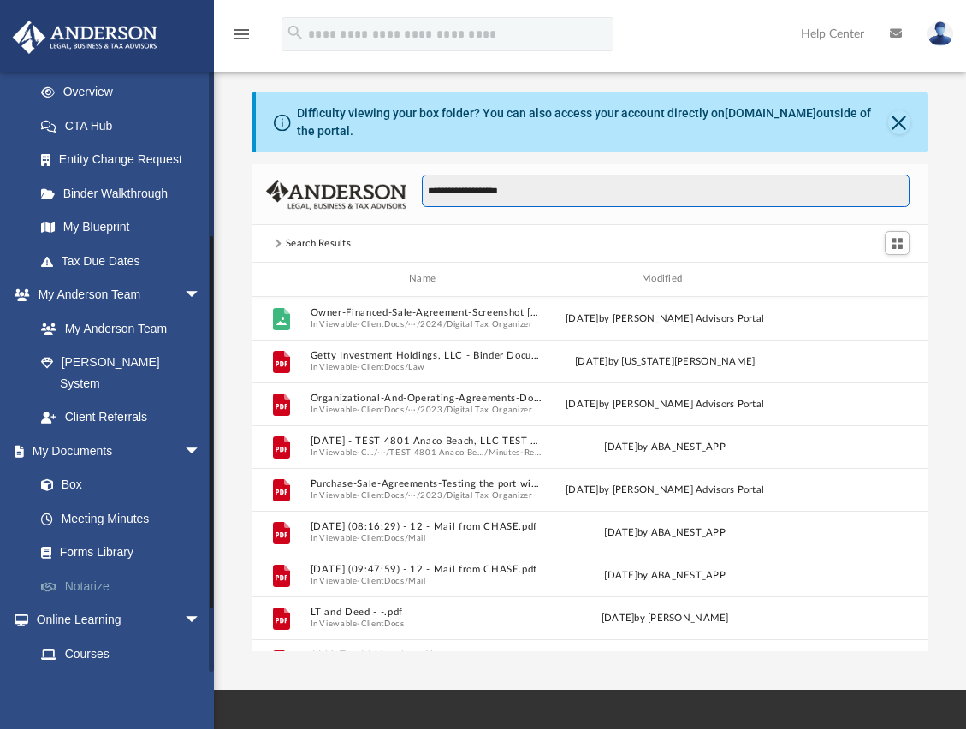
scroll to position [257, 0]
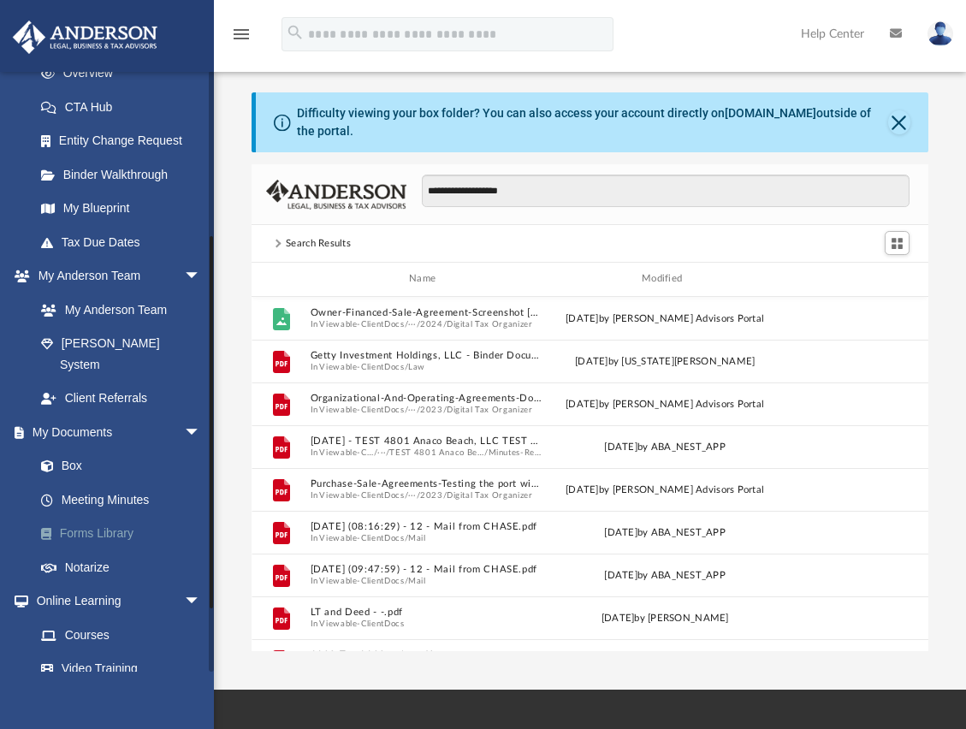
click at [103, 517] on link "Forms Library" at bounding box center [125, 534] width 203 height 34
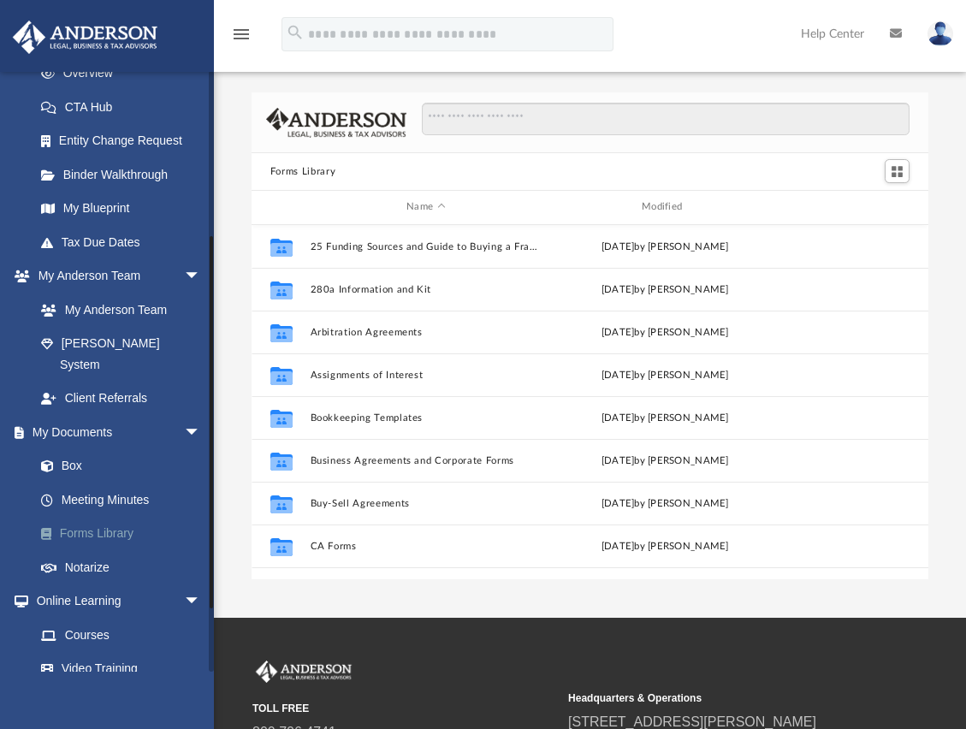
scroll to position [377, 664]
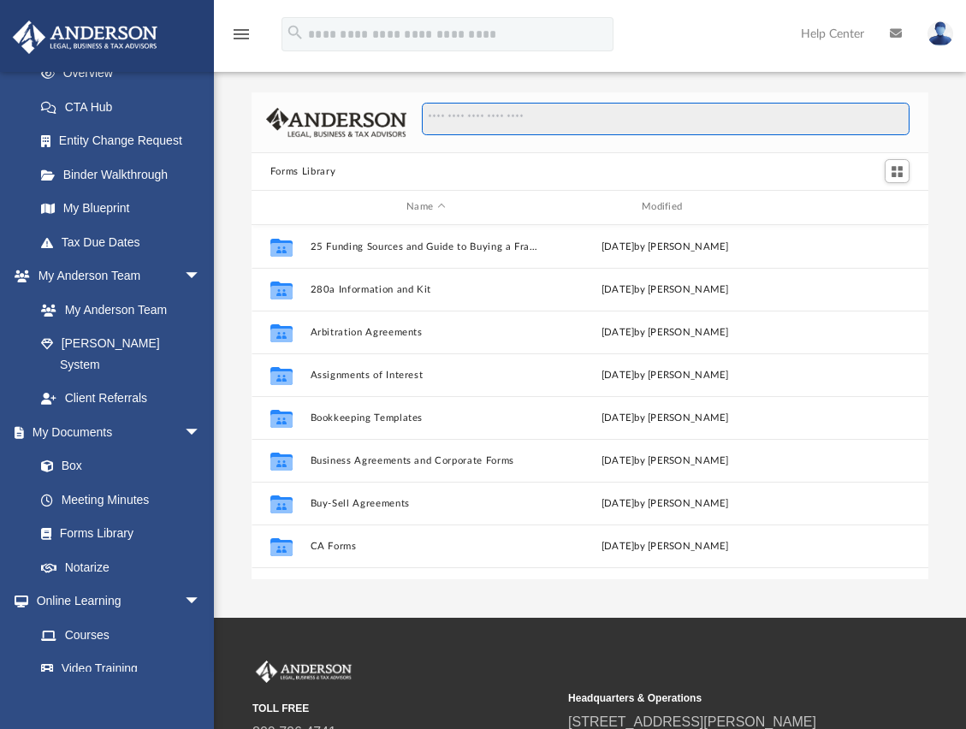
click at [459, 119] on input "Search files and folders" at bounding box center [666, 119] width 488 height 33
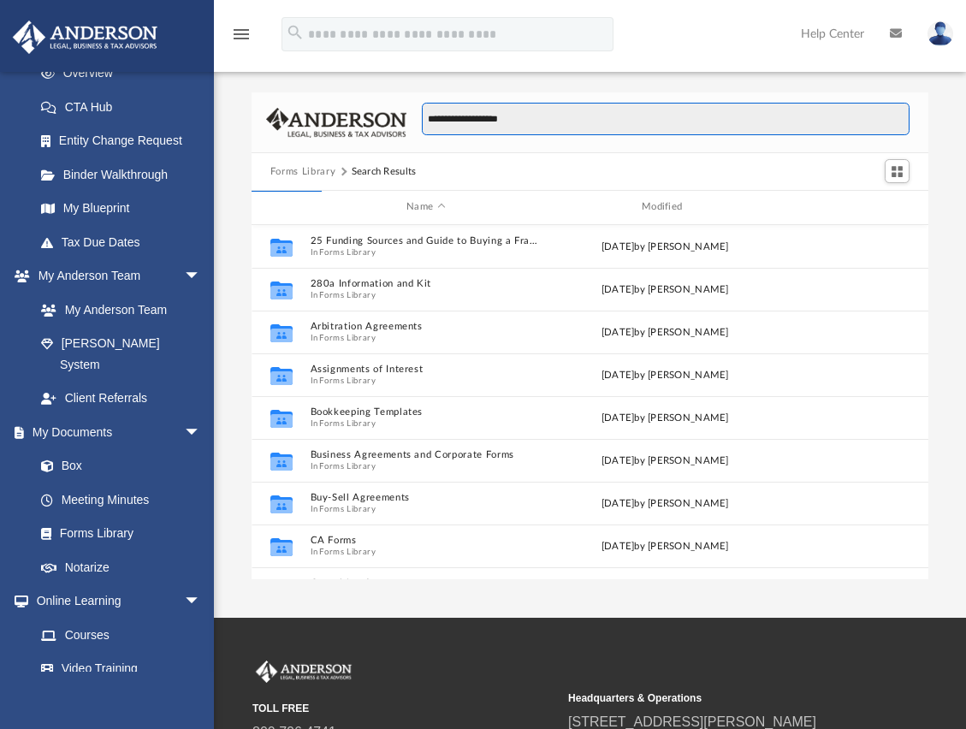
type input "**********"
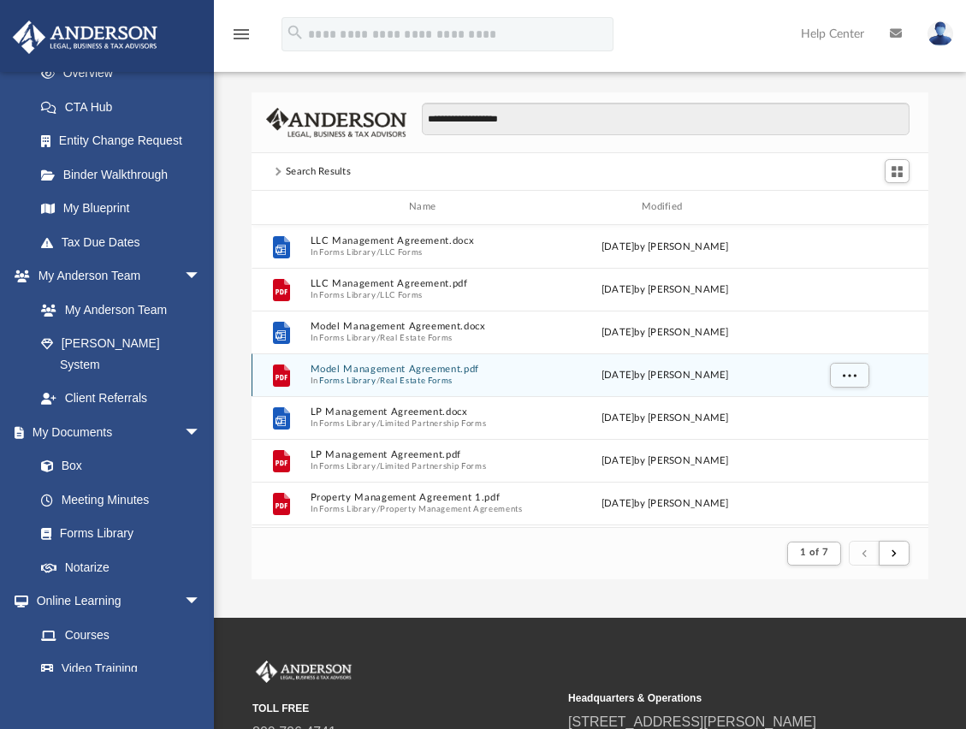
click at [352, 365] on button "Model Management Agreement.pdf" at bounding box center [426, 369] width 232 height 11
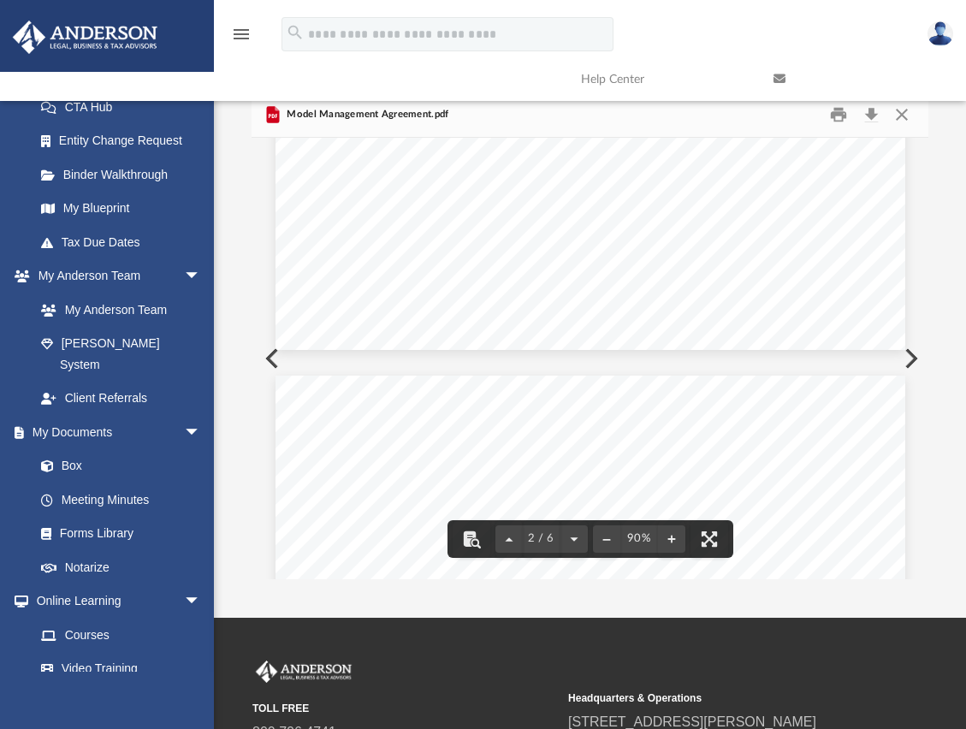
scroll to position [1541, 0]
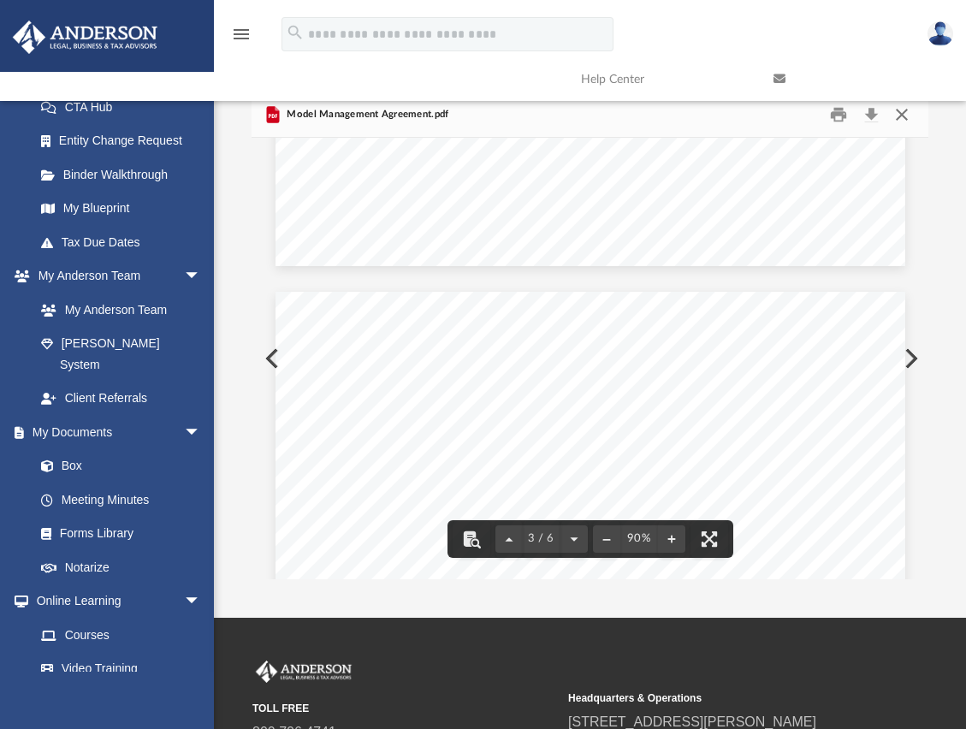
click at [903, 116] on button "Close" at bounding box center [902, 115] width 31 height 27
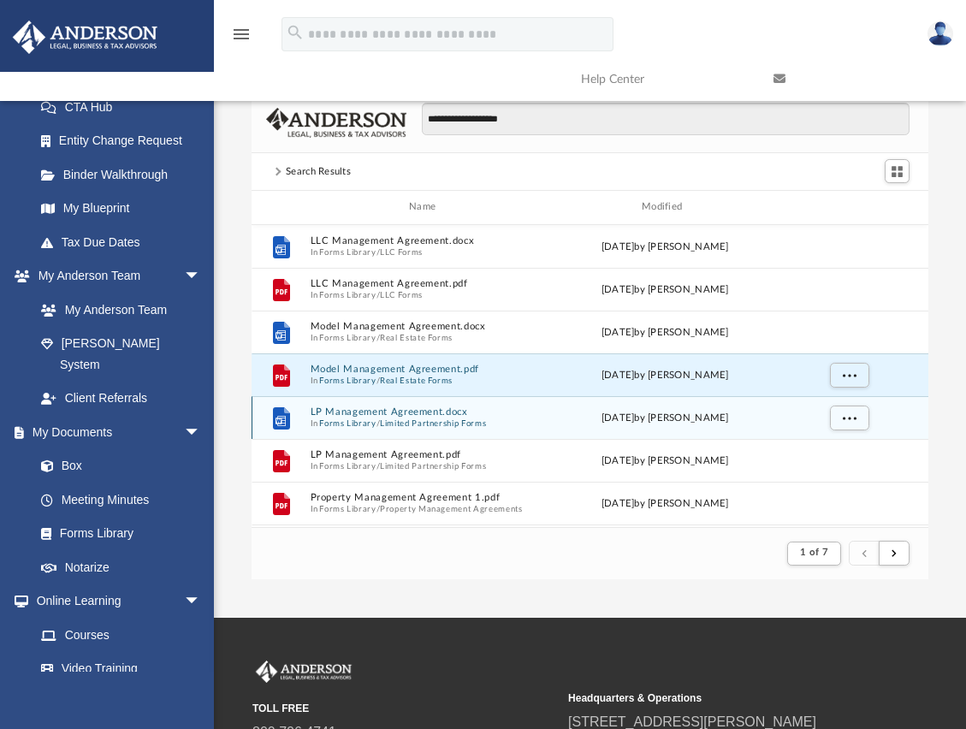
click at [370, 410] on button "LP Management Agreement.docx" at bounding box center [426, 412] width 232 height 11
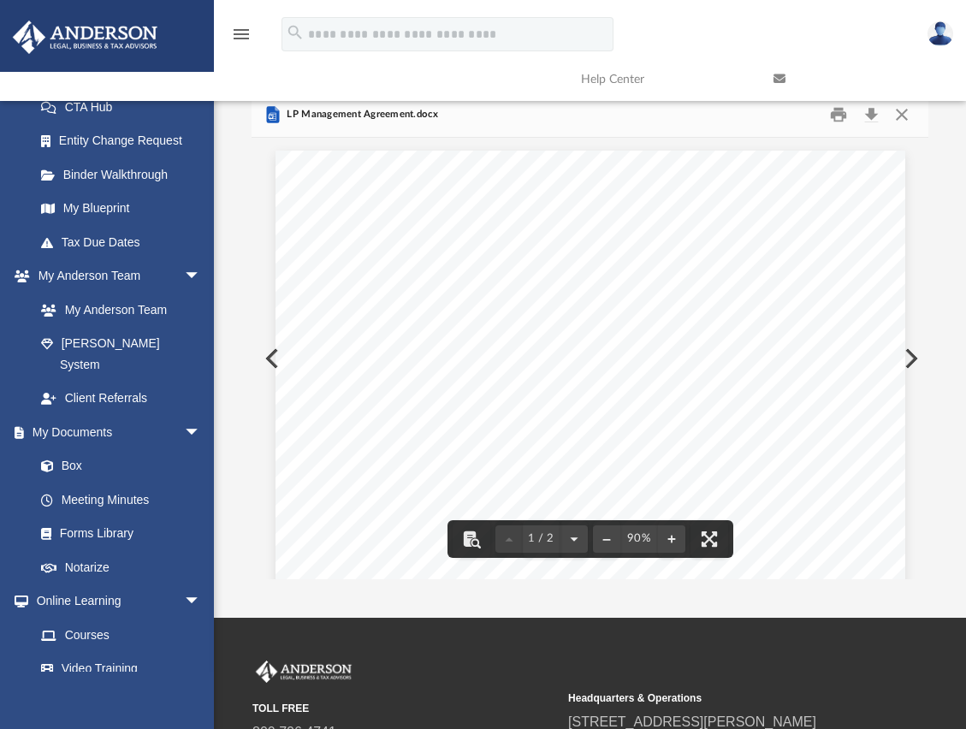
click at [905, 112] on link at bounding box center [857, 79] width 193 height 68
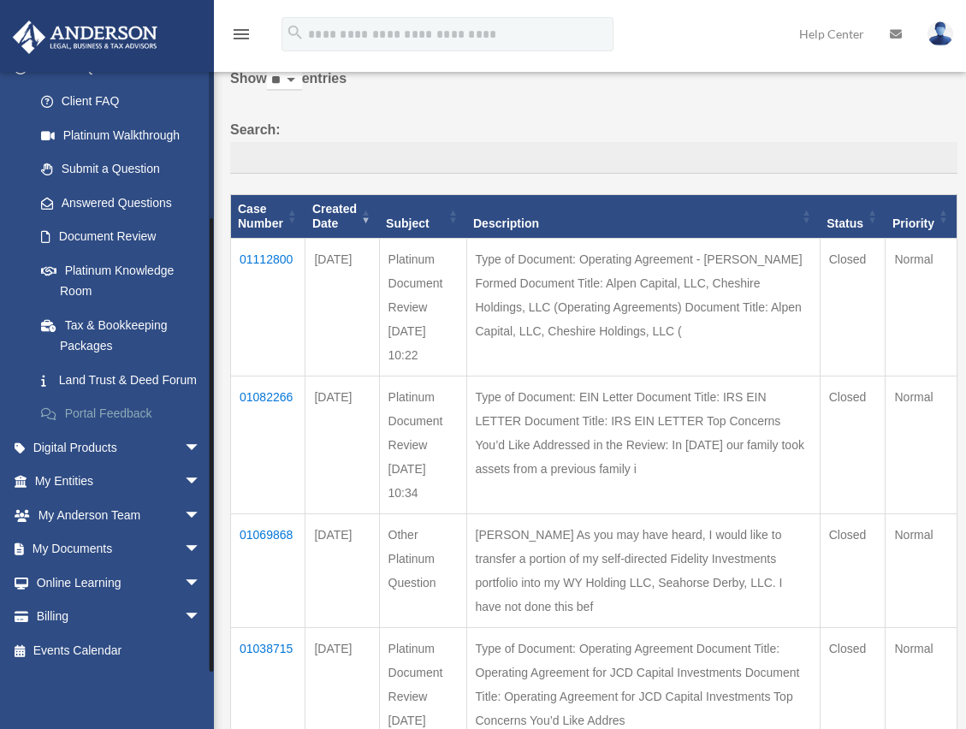
scroll to position [171, 0]
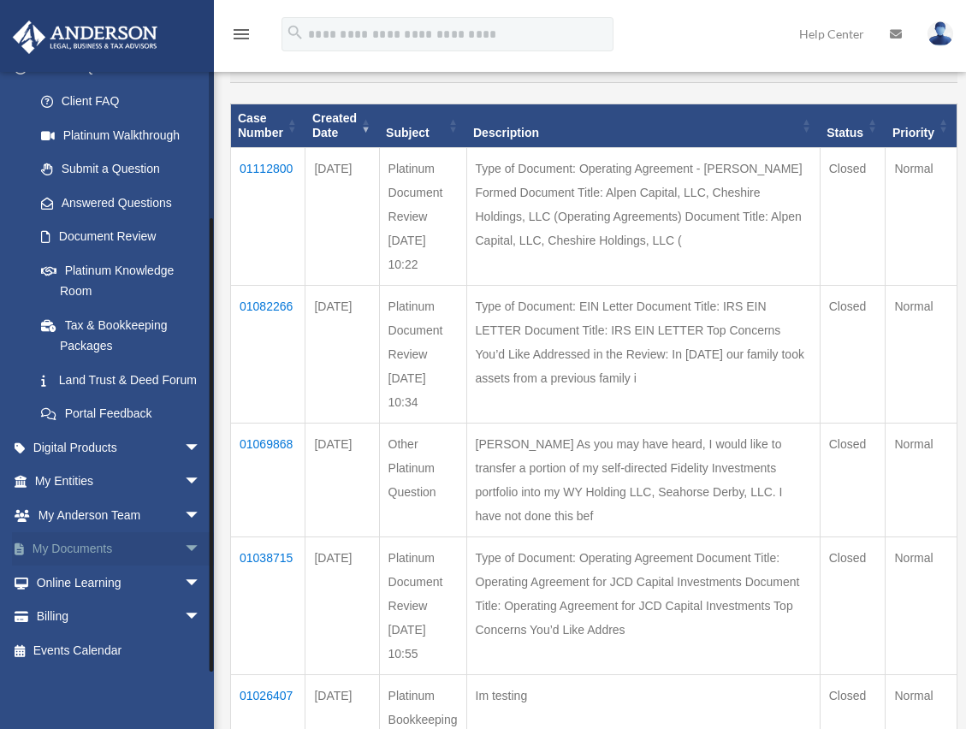
click at [132, 550] on link "My Documents arrow_drop_down" at bounding box center [119, 549] width 215 height 34
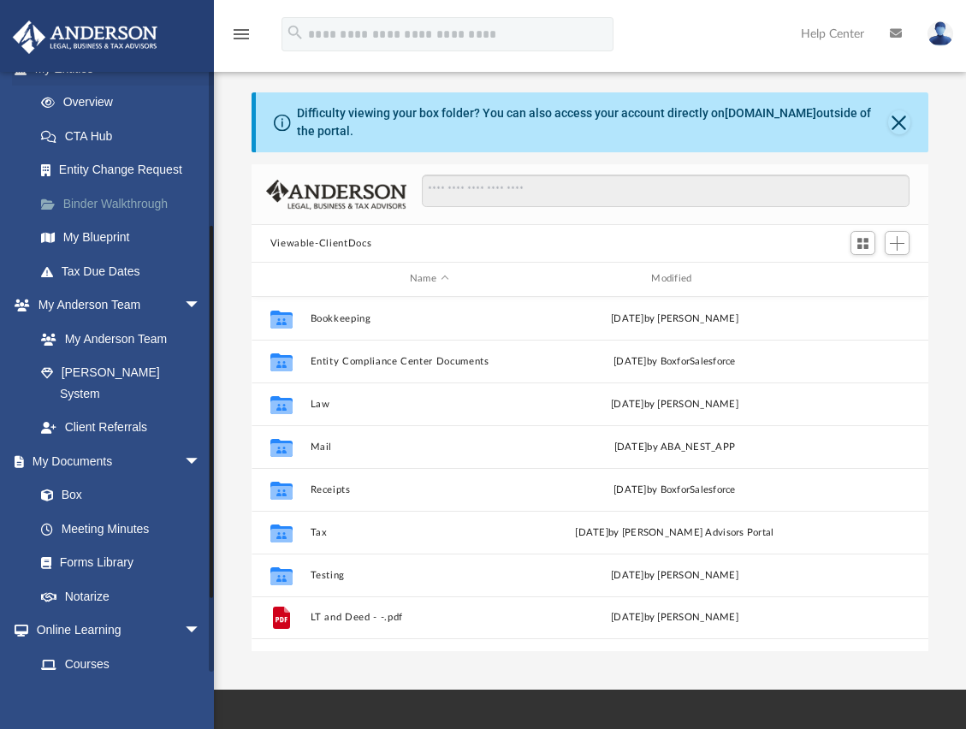
scroll to position [257, 0]
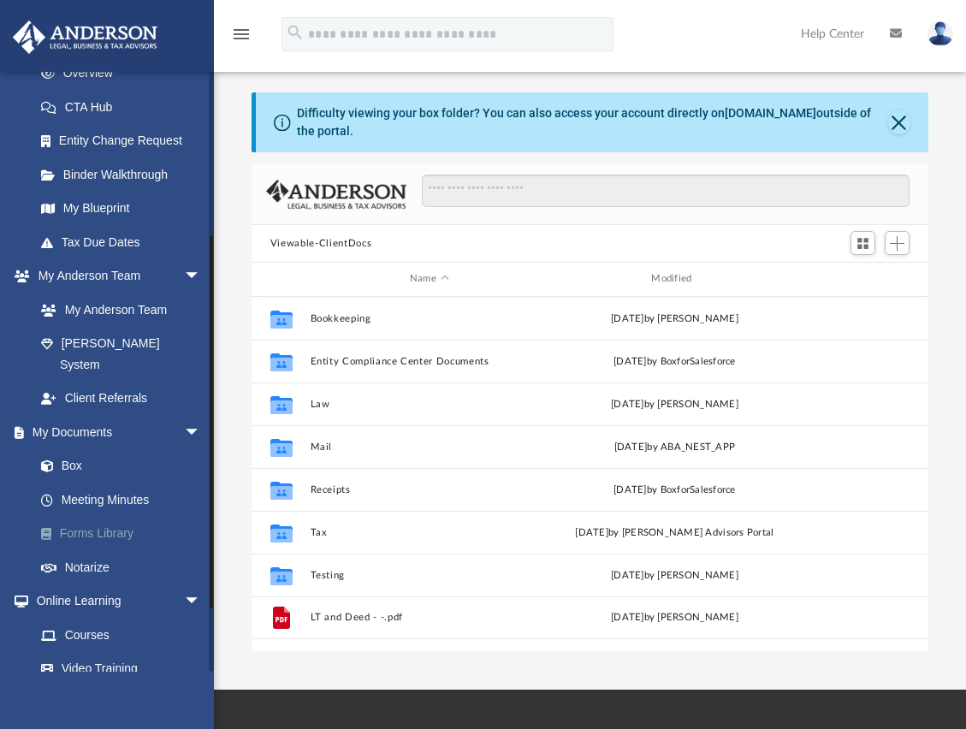
click at [100, 517] on link "Forms Library" at bounding box center [125, 534] width 203 height 34
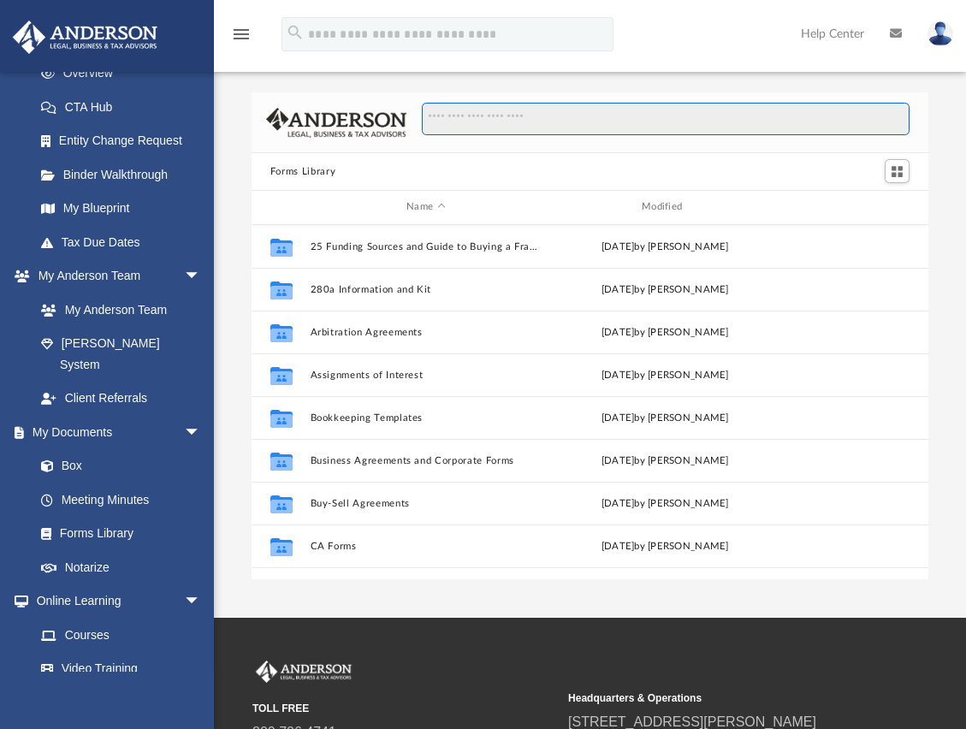
click at [463, 116] on input "Search files and folders" at bounding box center [666, 119] width 488 height 33
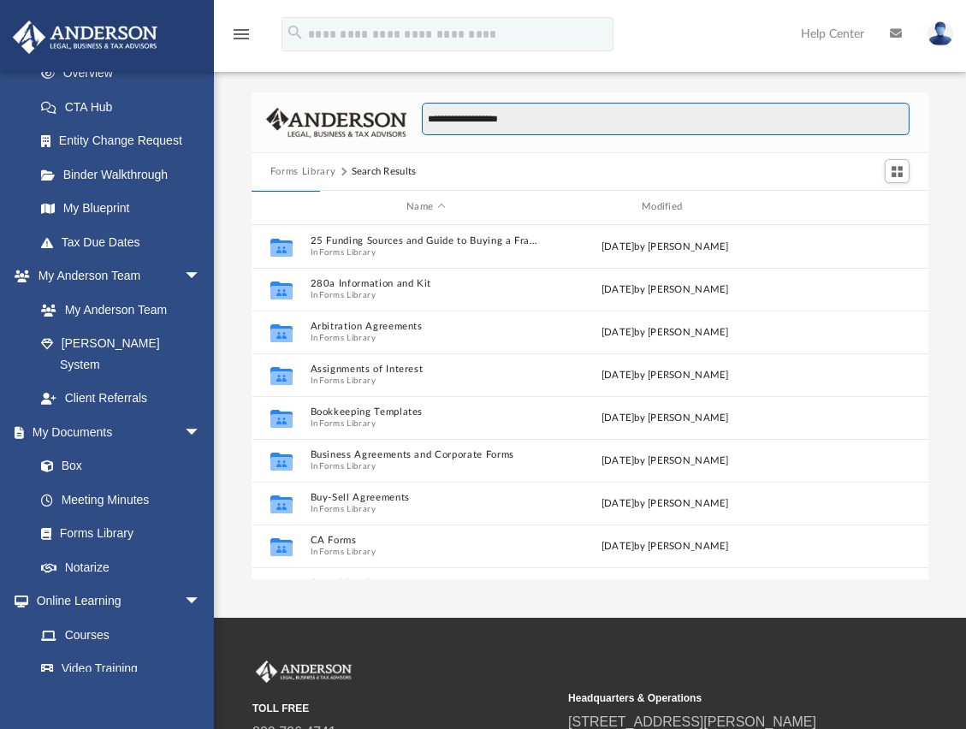
type input "**********"
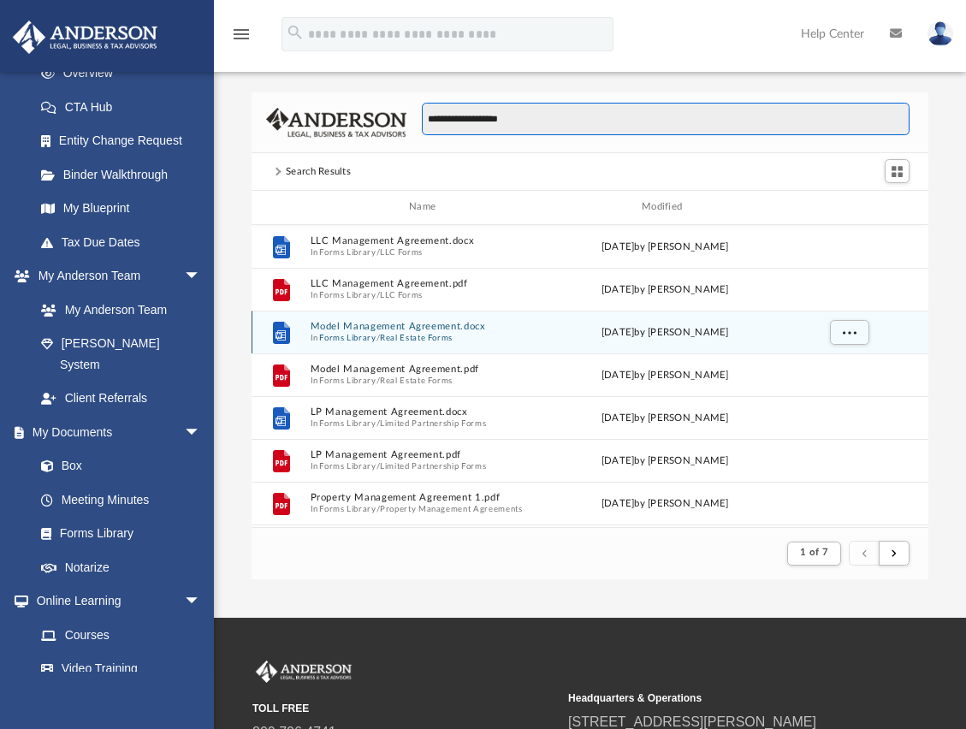
scroll to position [171, 0]
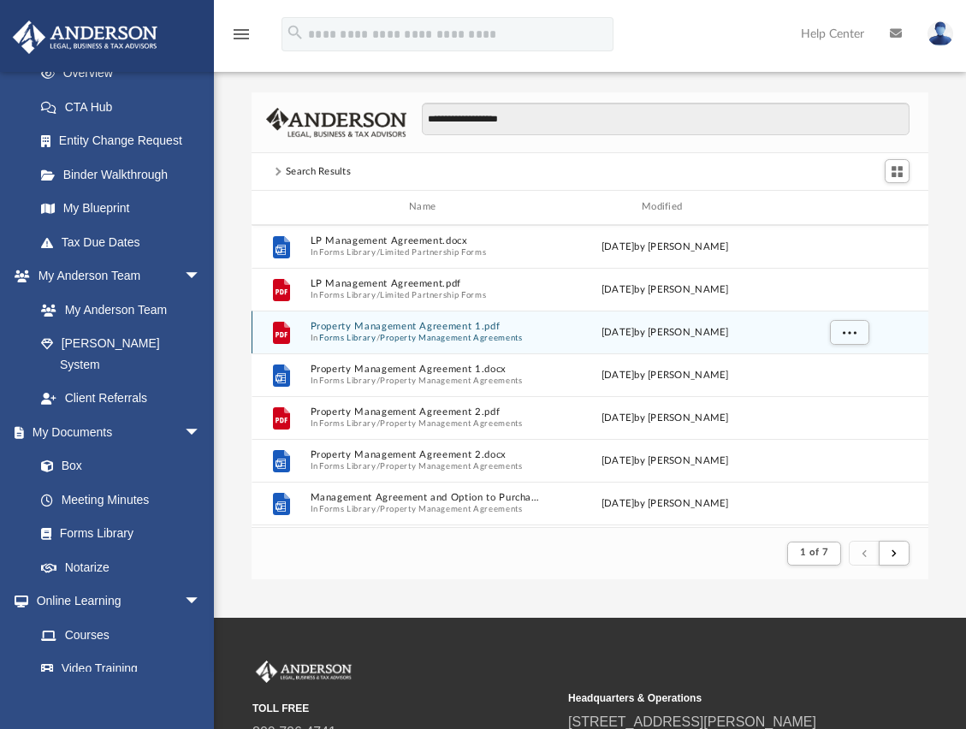
click at [377, 324] on button "Property Management Agreement 1.pdf" at bounding box center [426, 326] width 232 height 11
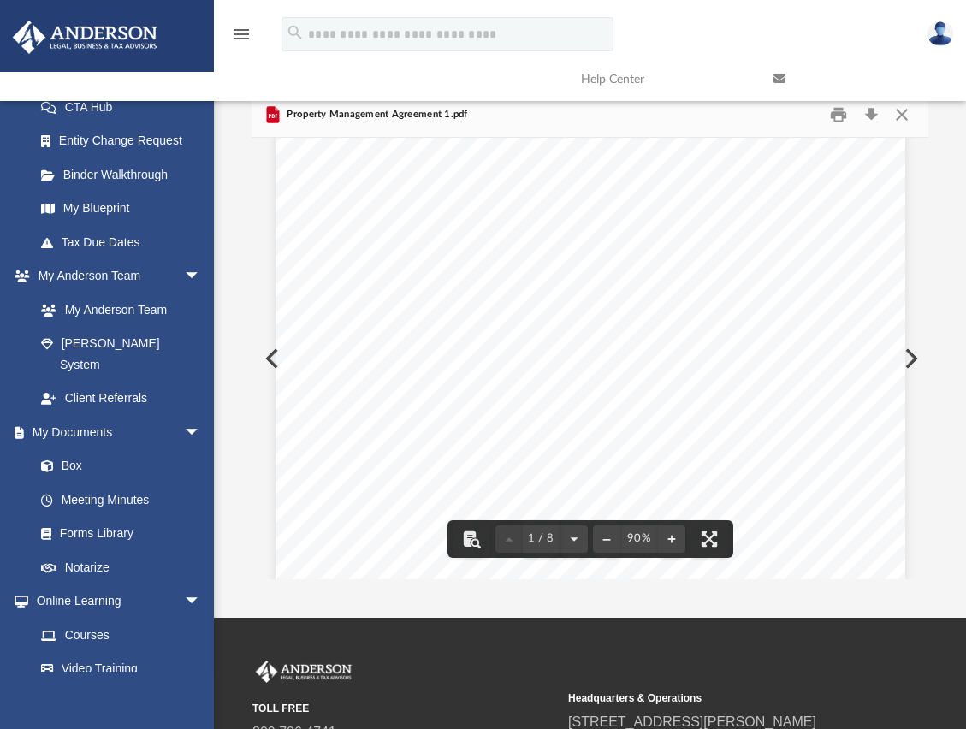
scroll to position [0, 0]
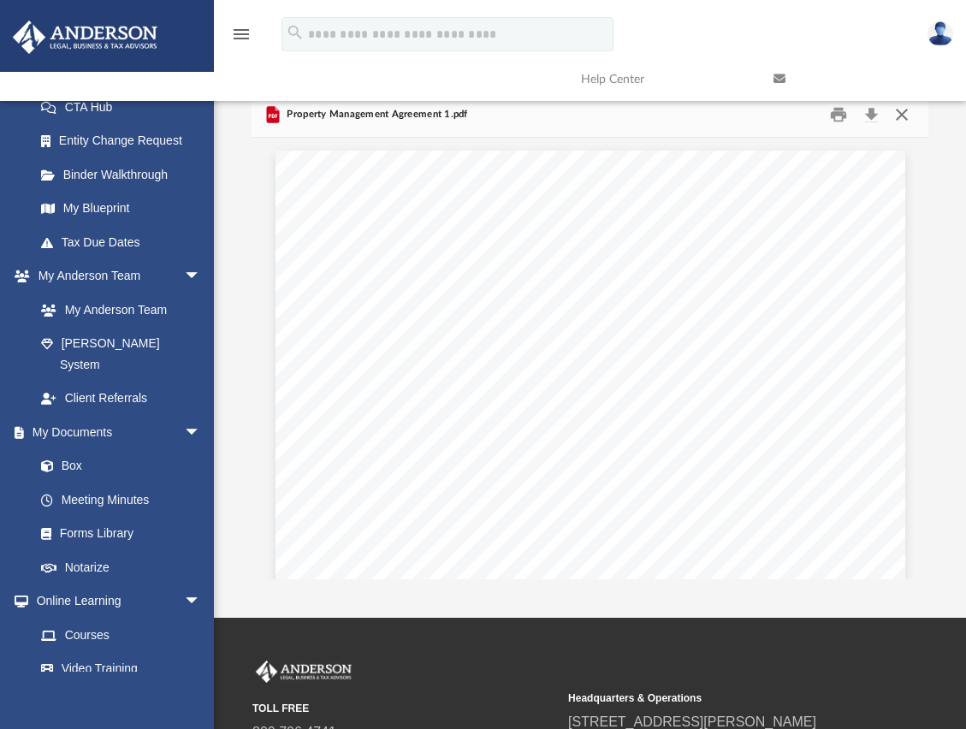
click at [900, 121] on button "Close" at bounding box center [902, 115] width 31 height 27
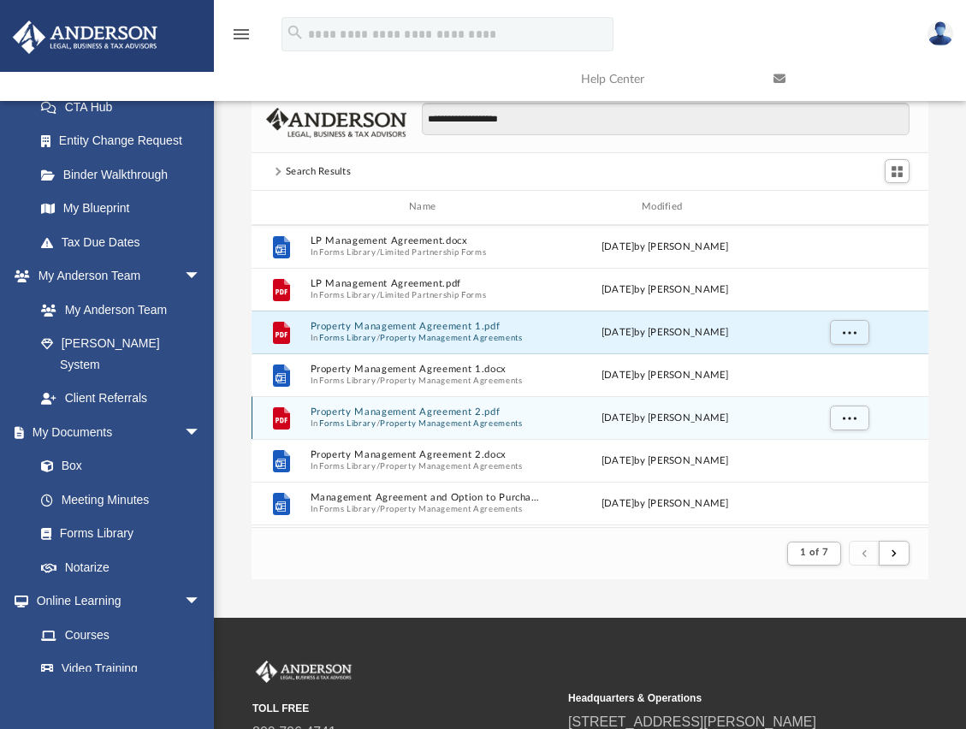
click at [426, 413] on button "Property Management Agreement 2.pdf" at bounding box center [426, 412] width 232 height 11
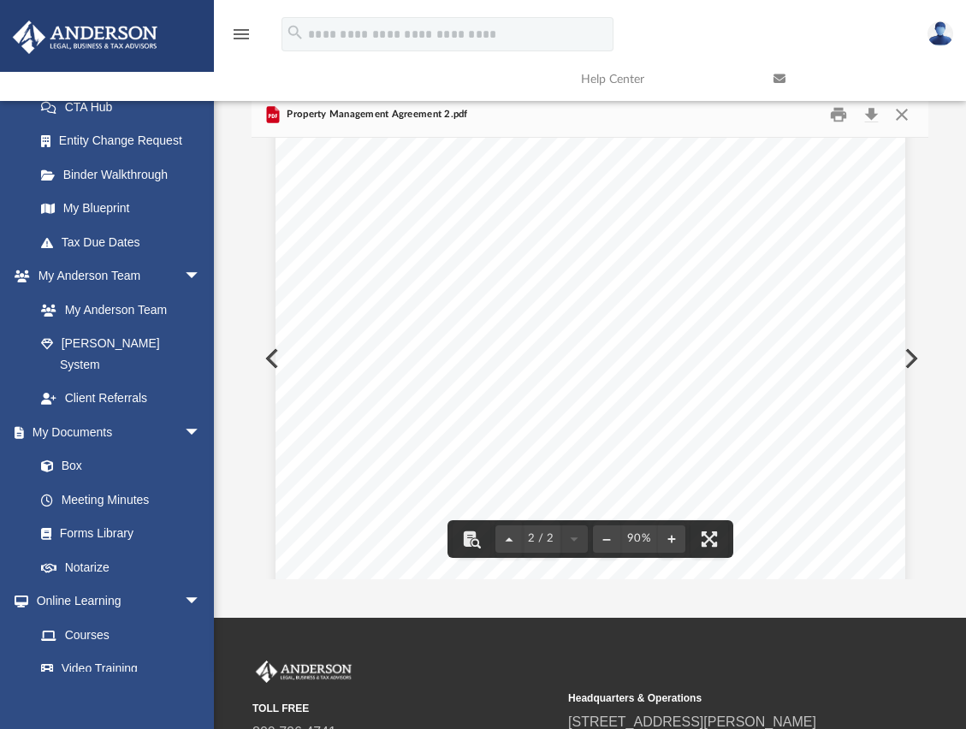
scroll to position [1198, 0]
click at [903, 120] on button "Close" at bounding box center [902, 115] width 31 height 27
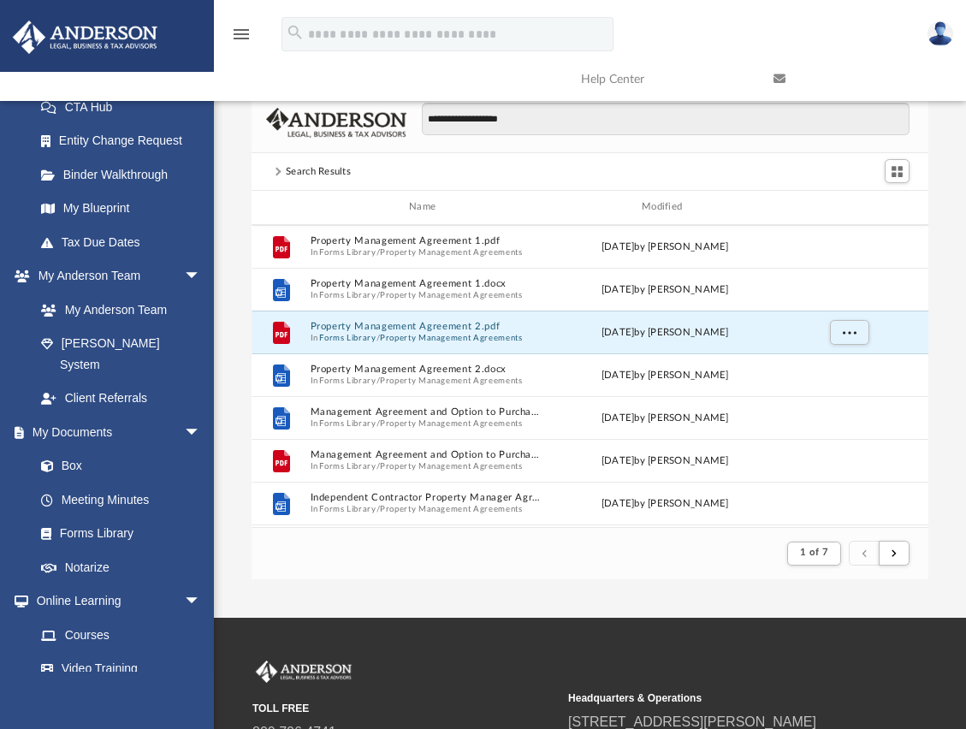
scroll to position [342, 0]
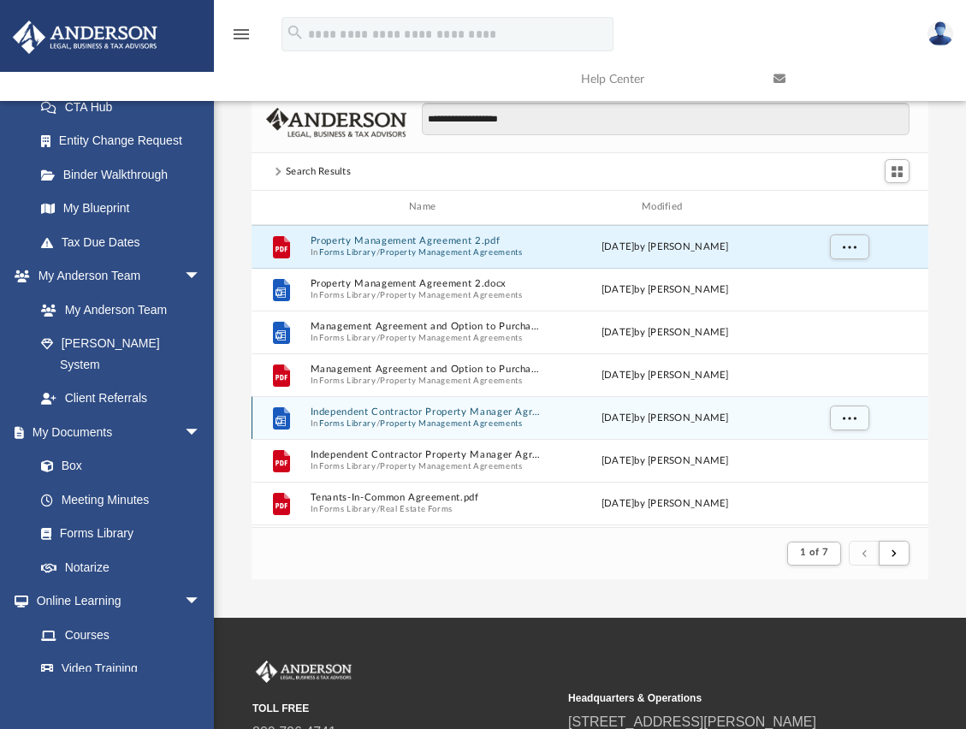
click at [351, 410] on button "Independent Contractor Property Manager Agreement.docx" at bounding box center [426, 412] width 232 height 11
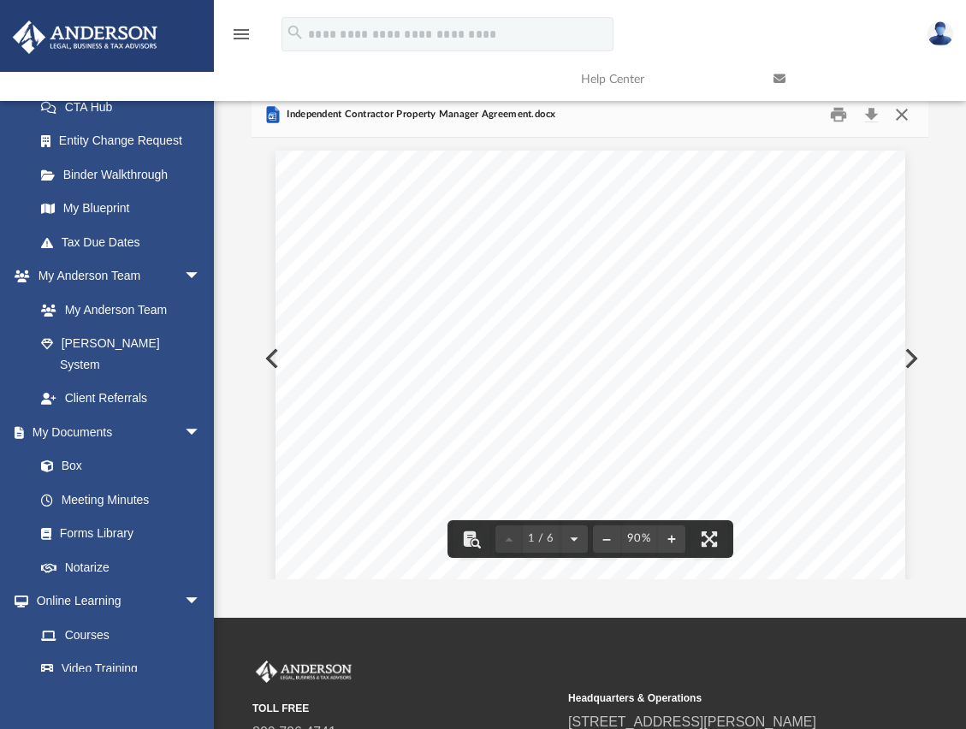
click at [894, 114] on button "Close" at bounding box center [902, 115] width 31 height 27
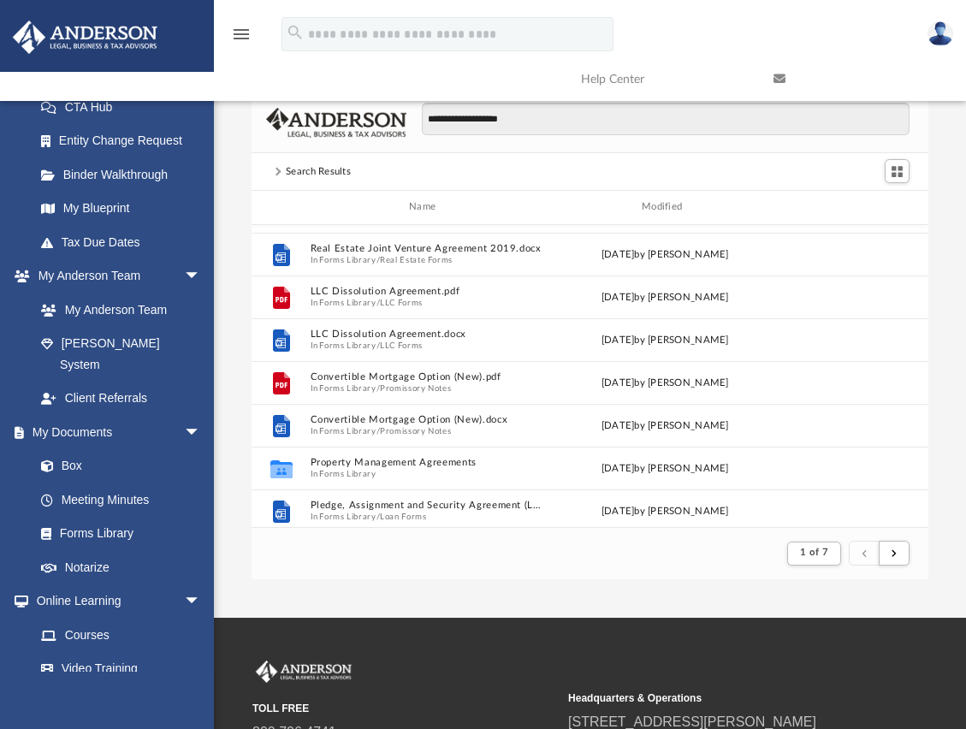
scroll to position [685, 0]
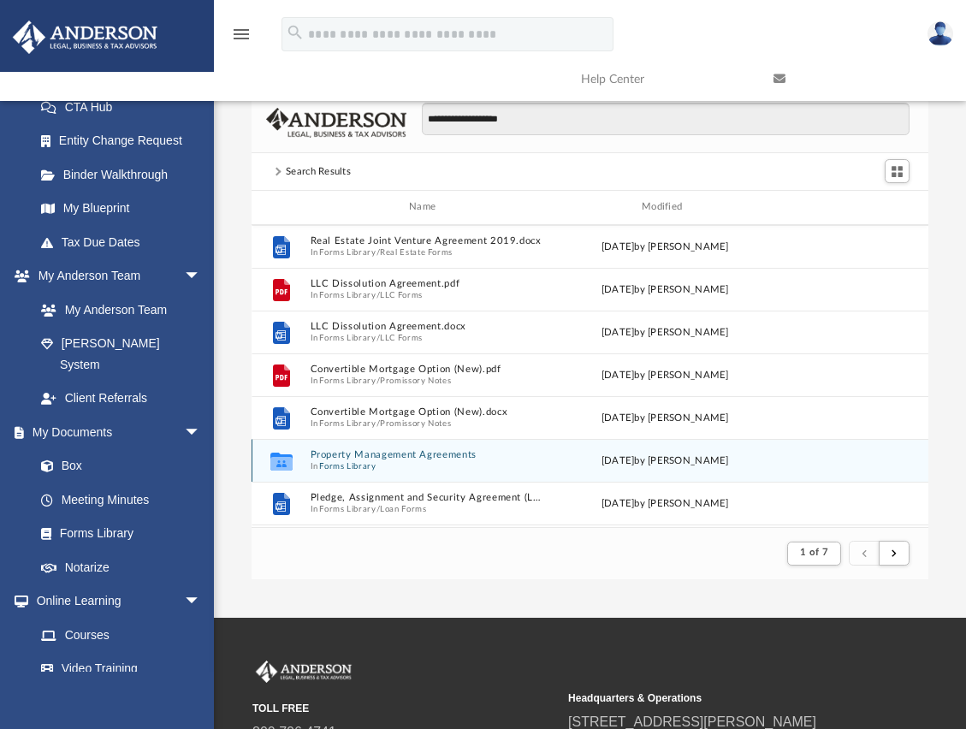
click at [360, 454] on button "Property Management Agreements" at bounding box center [426, 454] width 232 height 11
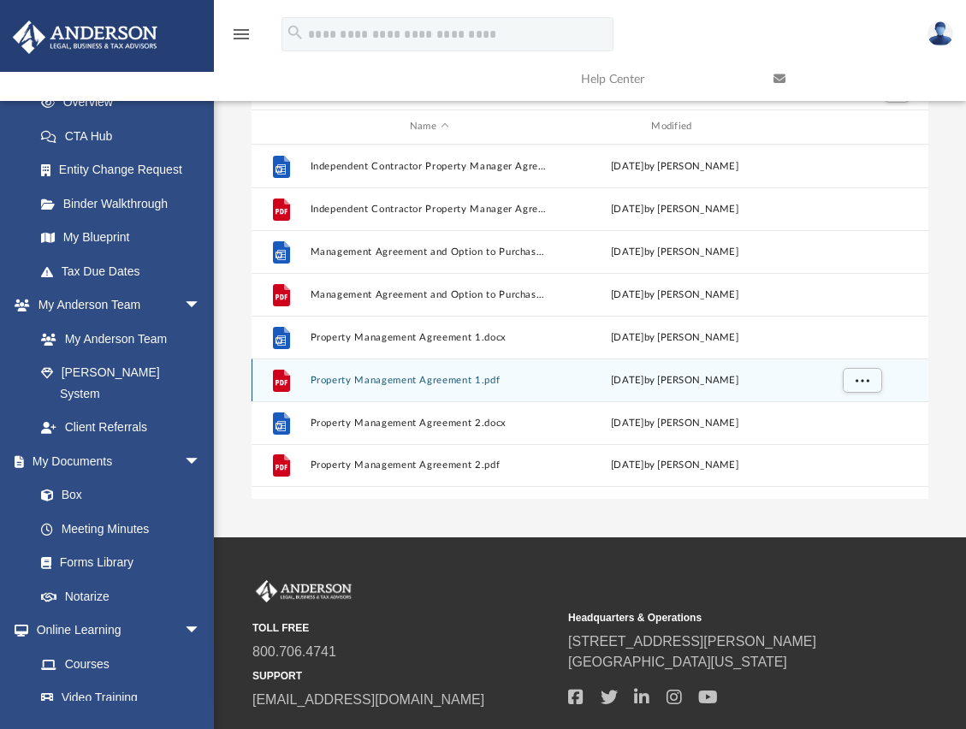
scroll to position [0, 0]
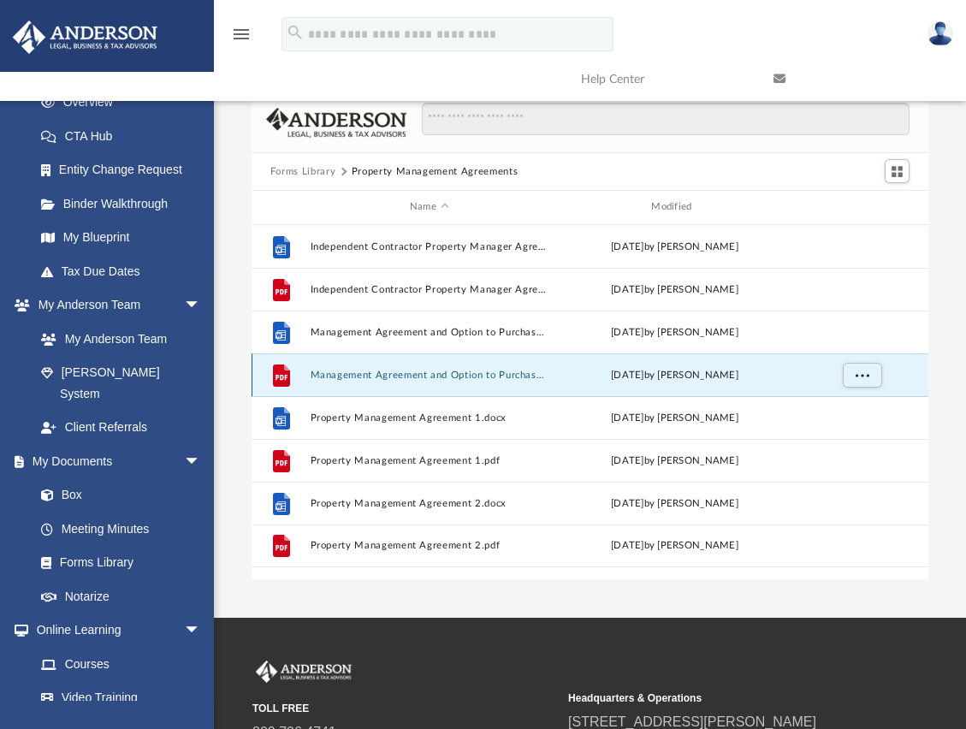
click at [385, 371] on button "Management Agreement and Option to Purchase.pdf" at bounding box center [429, 375] width 238 height 11
